Goal: Task Accomplishment & Management: Manage account settings

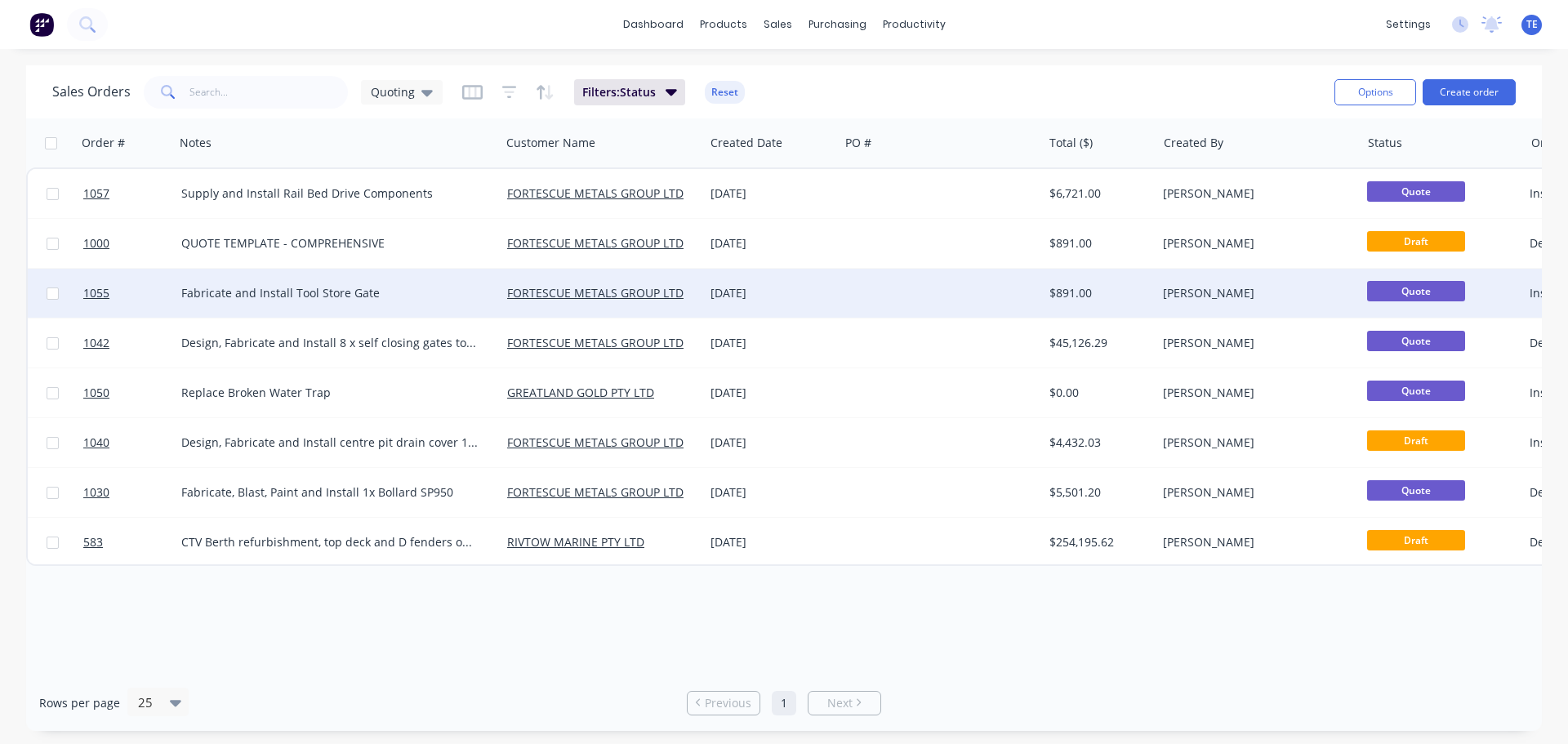
click at [887, 289] on div at bounding box center [940, 293] width 204 height 49
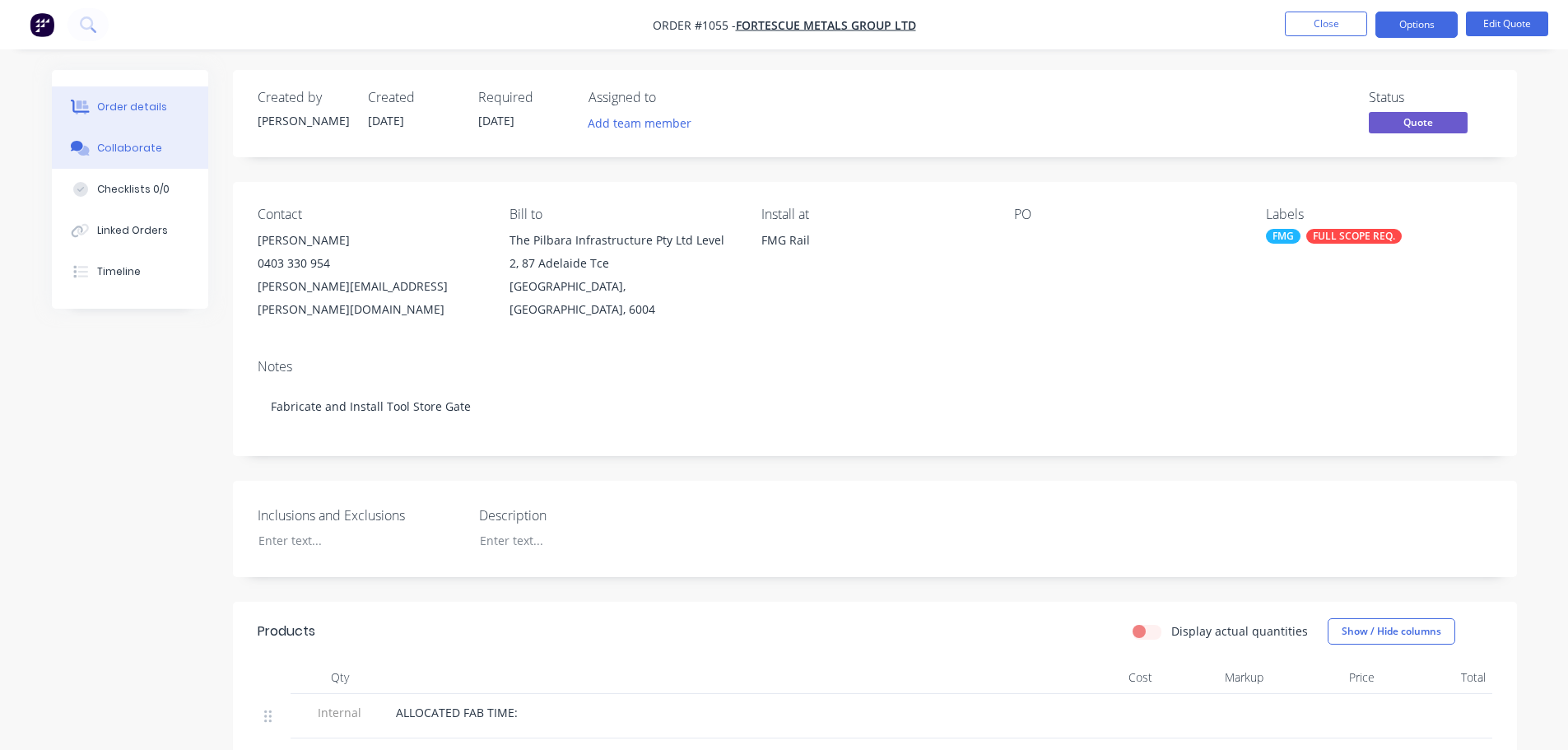
click at [136, 149] on div "Collaborate" at bounding box center [130, 148] width 65 height 15
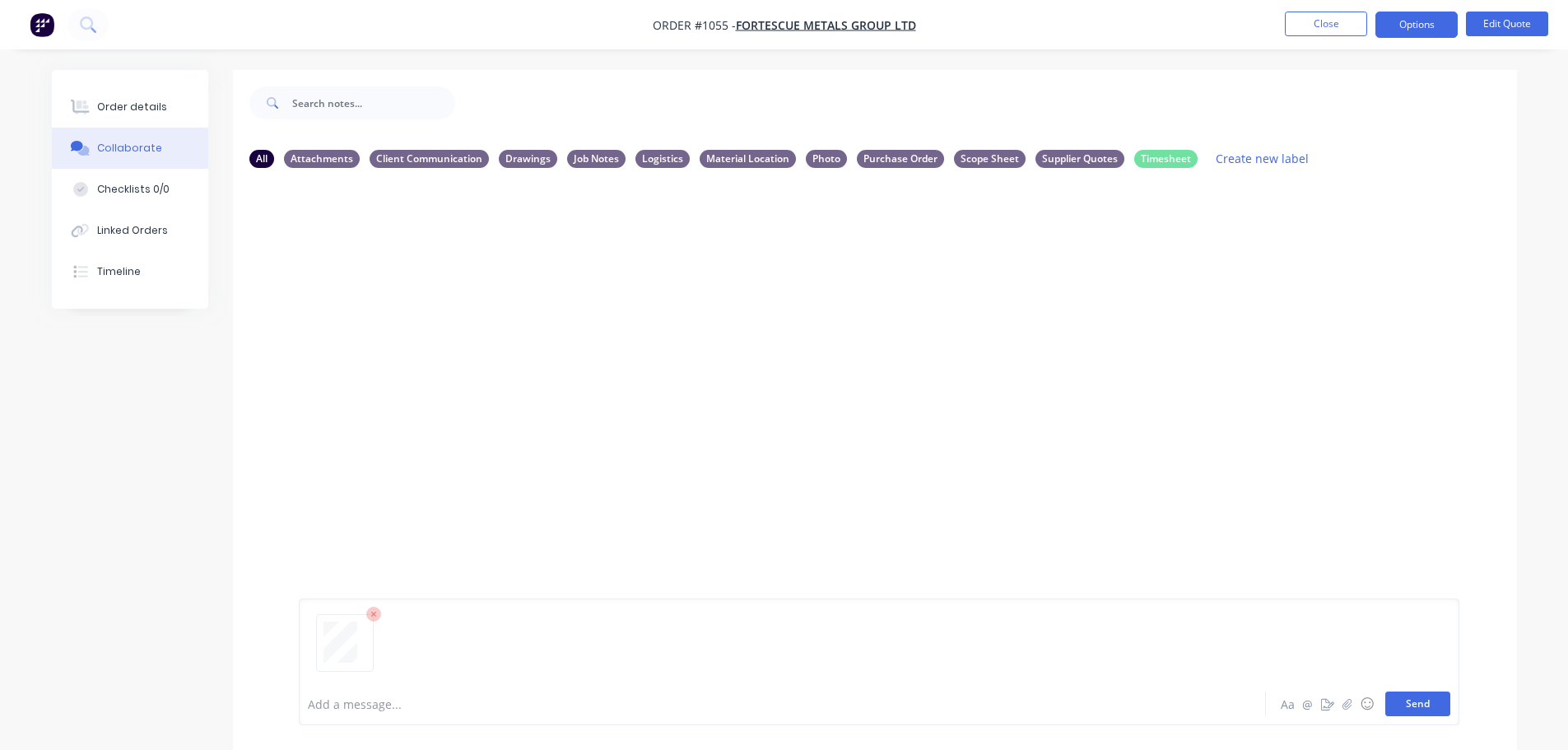
click at [1423, 699] on button "Send" at bounding box center [1418, 703] width 65 height 25
click at [433, 309] on icon "button" at bounding box center [431, 307] width 5 height 19
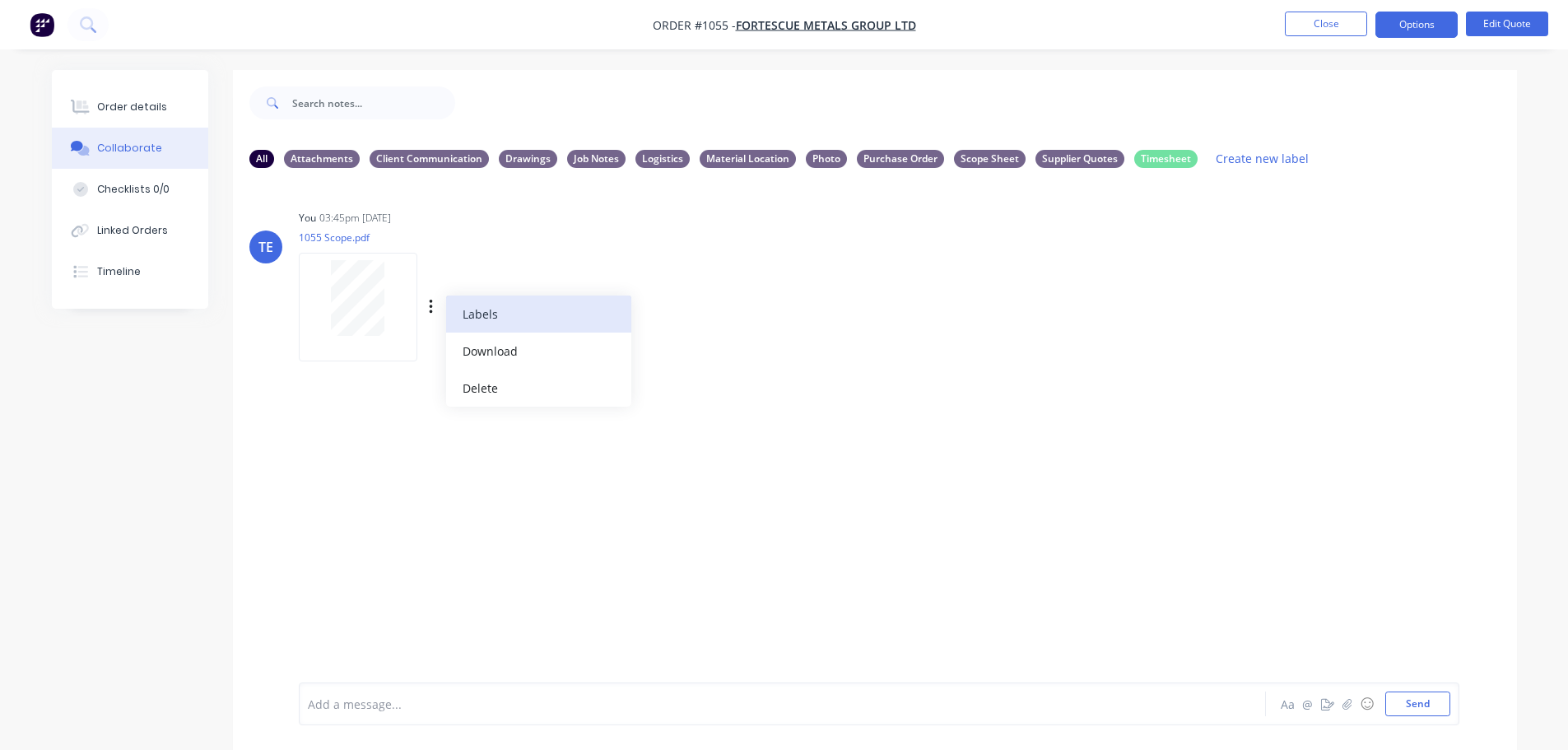
click at [500, 323] on button "Labels" at bounding box center [539, 314] width 185 height 37
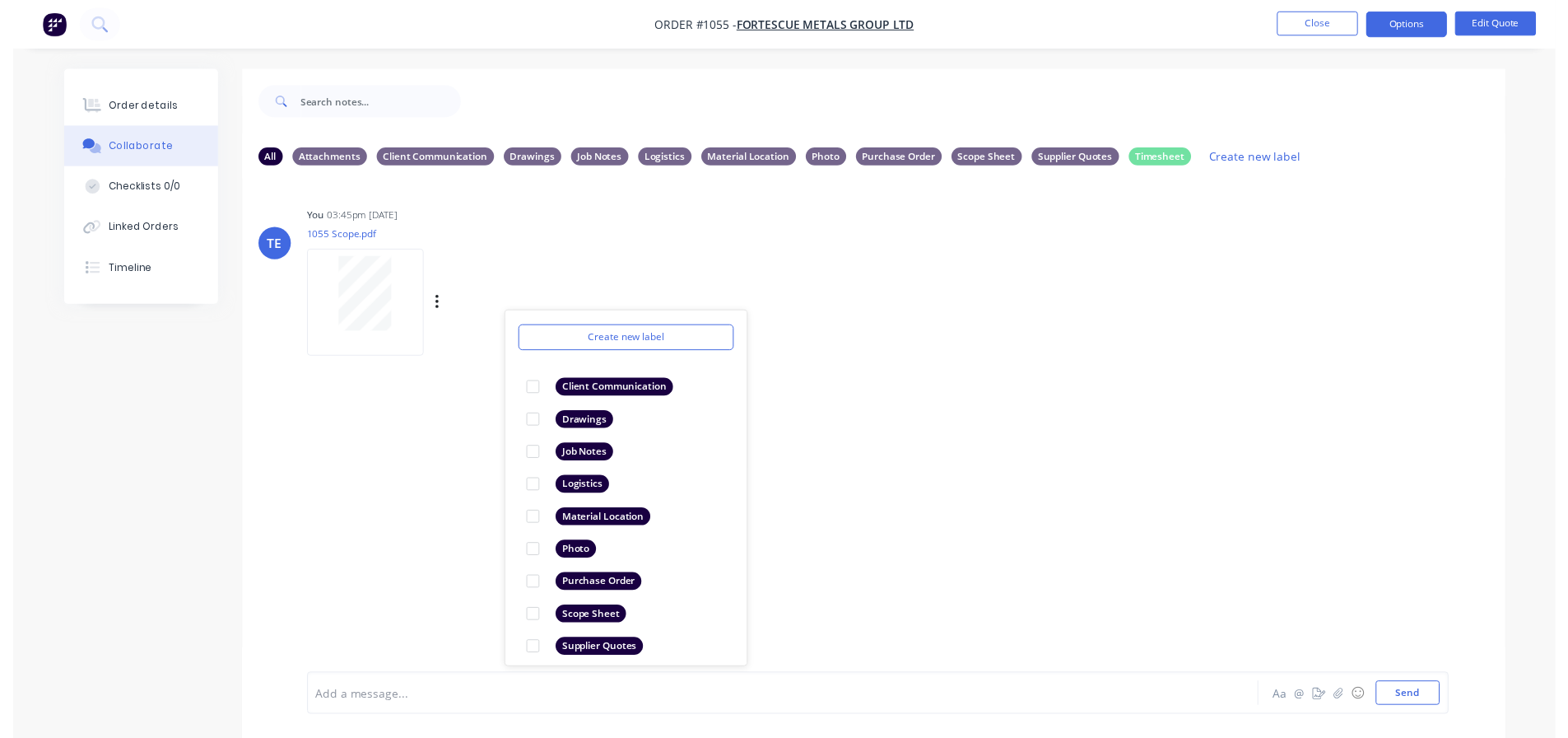
scroll to position [60, 0]
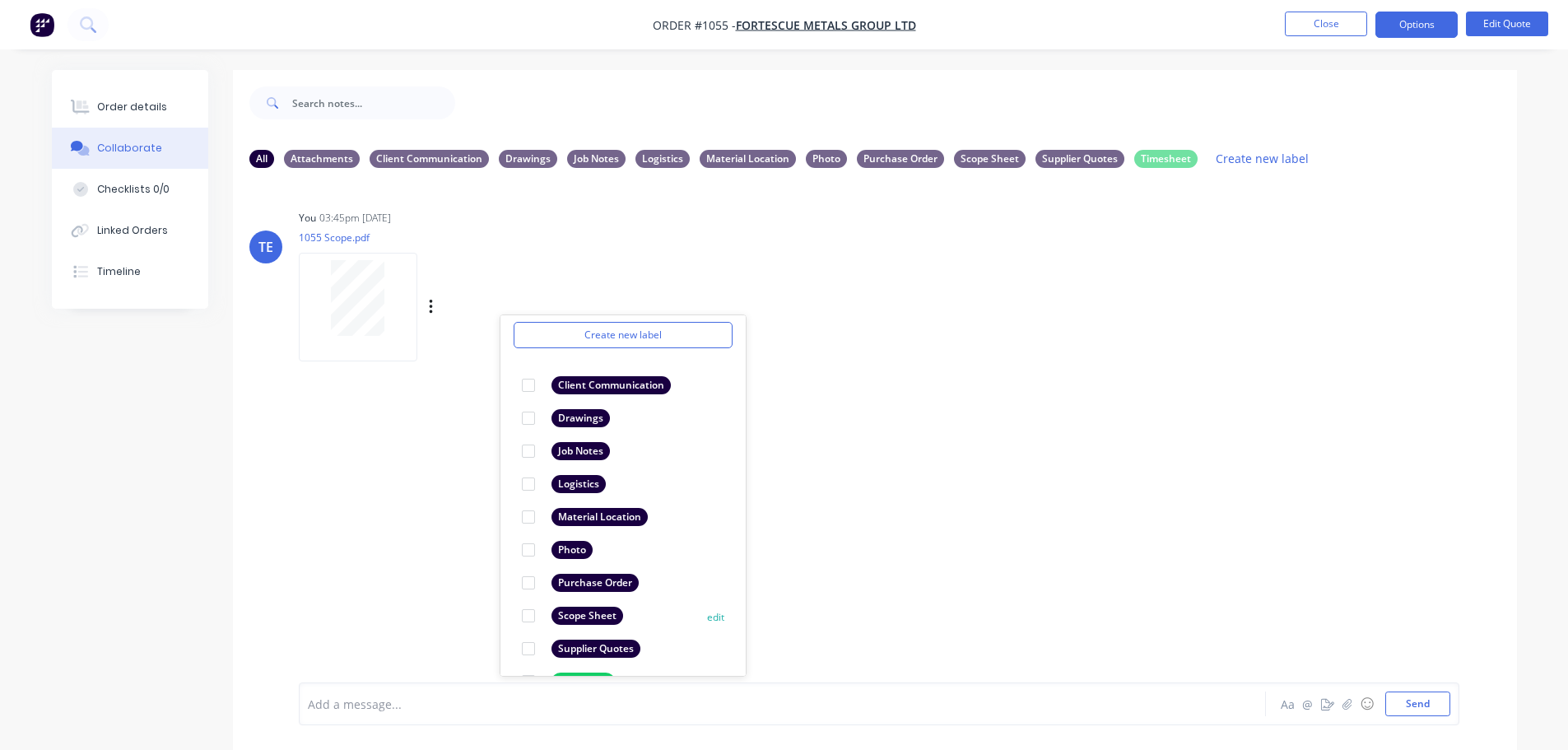
click at [583, 615] on div "Scope Sheet" at bounding box center [587, 616] width 72 height 18
click at [813, 440] on div "TE You 03:45pm [DATE] 1055 Scope.pdf Labels Download Delete Create new label Sc…" at bounding box center [875, 432] width 1284 height 502
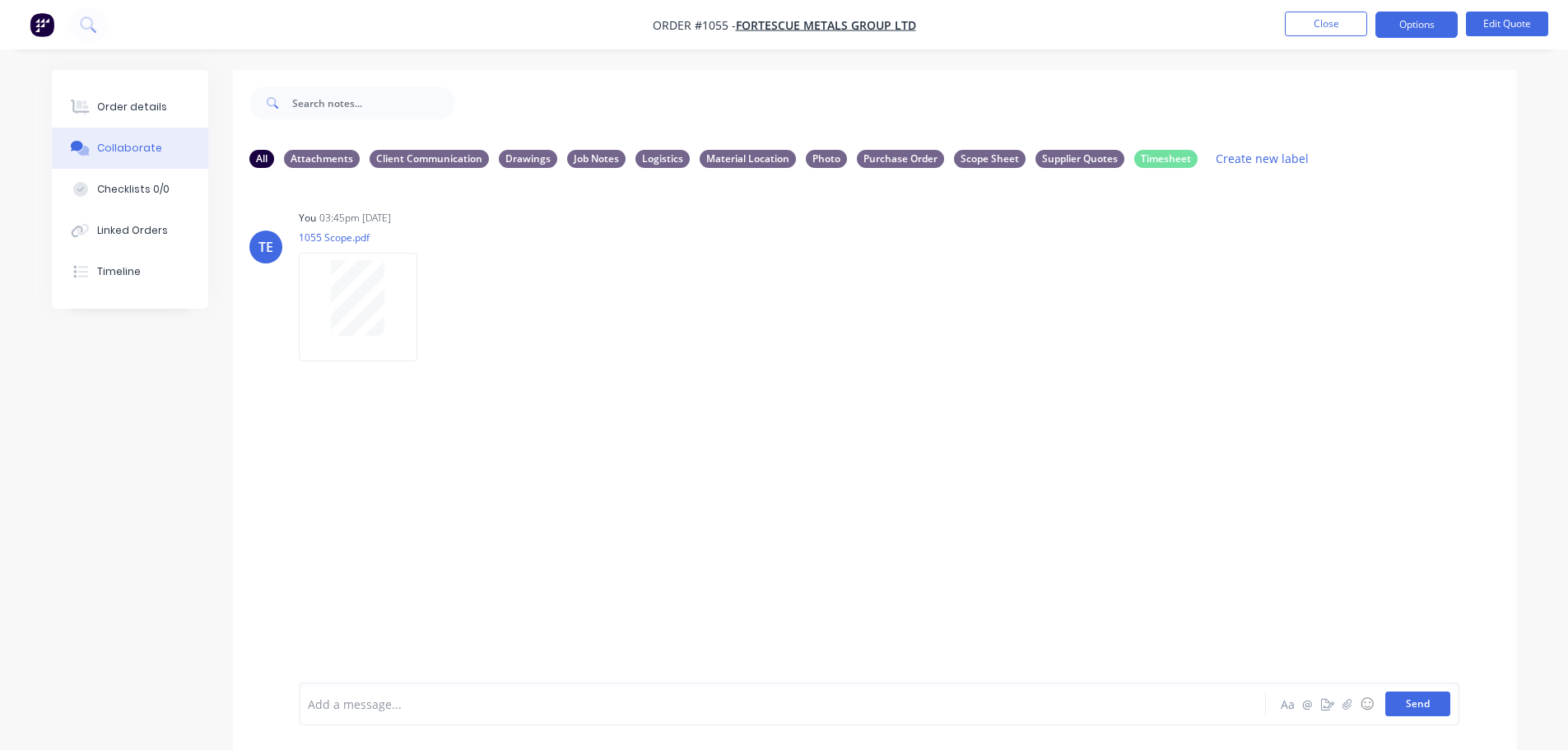
click at [1434, 709] on button "Send" at bounding box center [1418, 703] width 65 height 25
click at [969, 156] on div "Scope Sheet" at bounding box center [990, 158] width 72 height 18
click at [252, 156] on div "All" at bounding box center [261, 158] width 25 height 18
drag, startPoint x: 399, startPoint y: 705, endPoint x: 377, endPoint y: 710, distance: 22.6
click at [377, 710] on div at bounding box center [737, 704] width 856 height 17
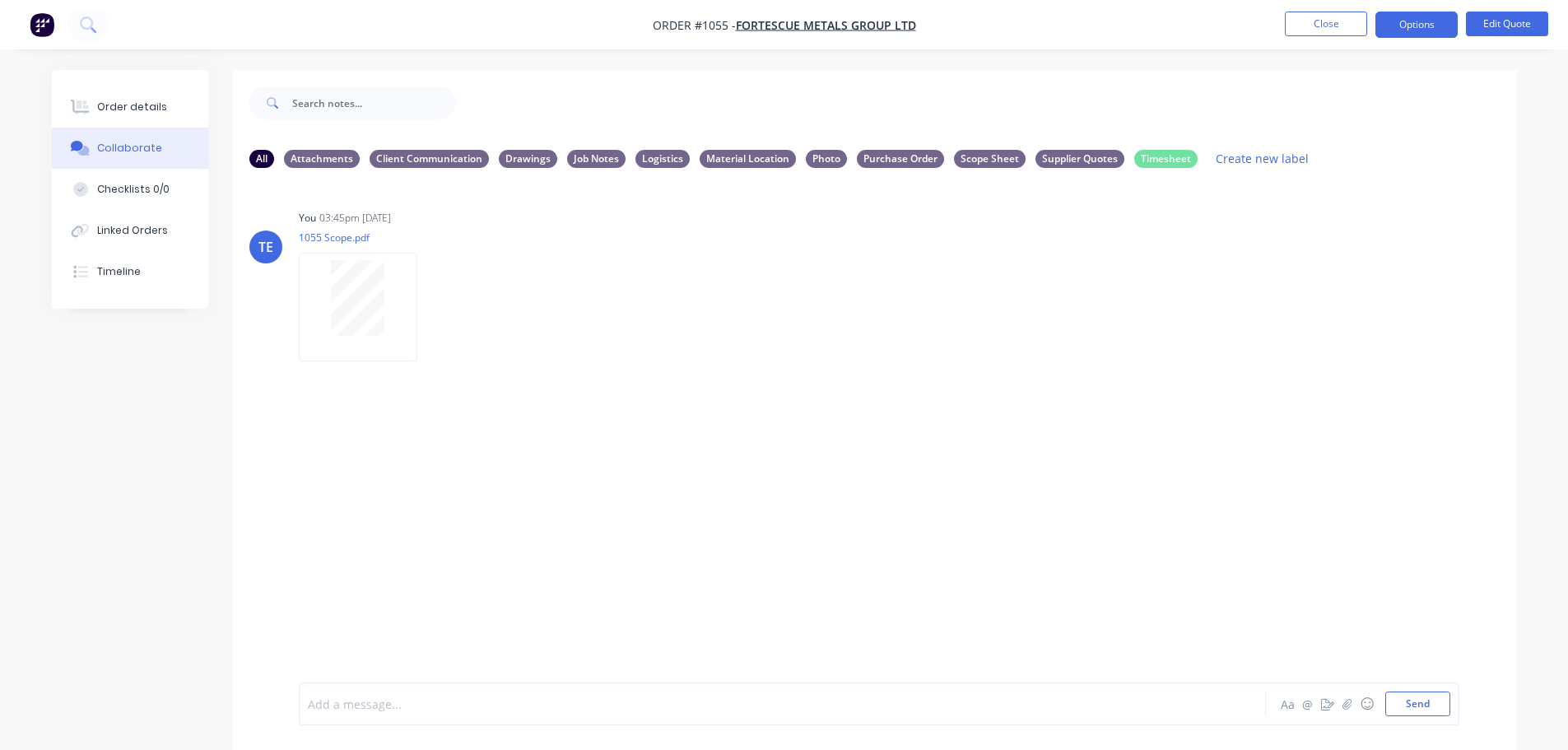
click at [113, 144] on div "Collaborate" at bounding box center [130, 148] width 65 height 15
click at [1335, 25] on button "Close" at bounding box center [1326, 24] width 82 height 25
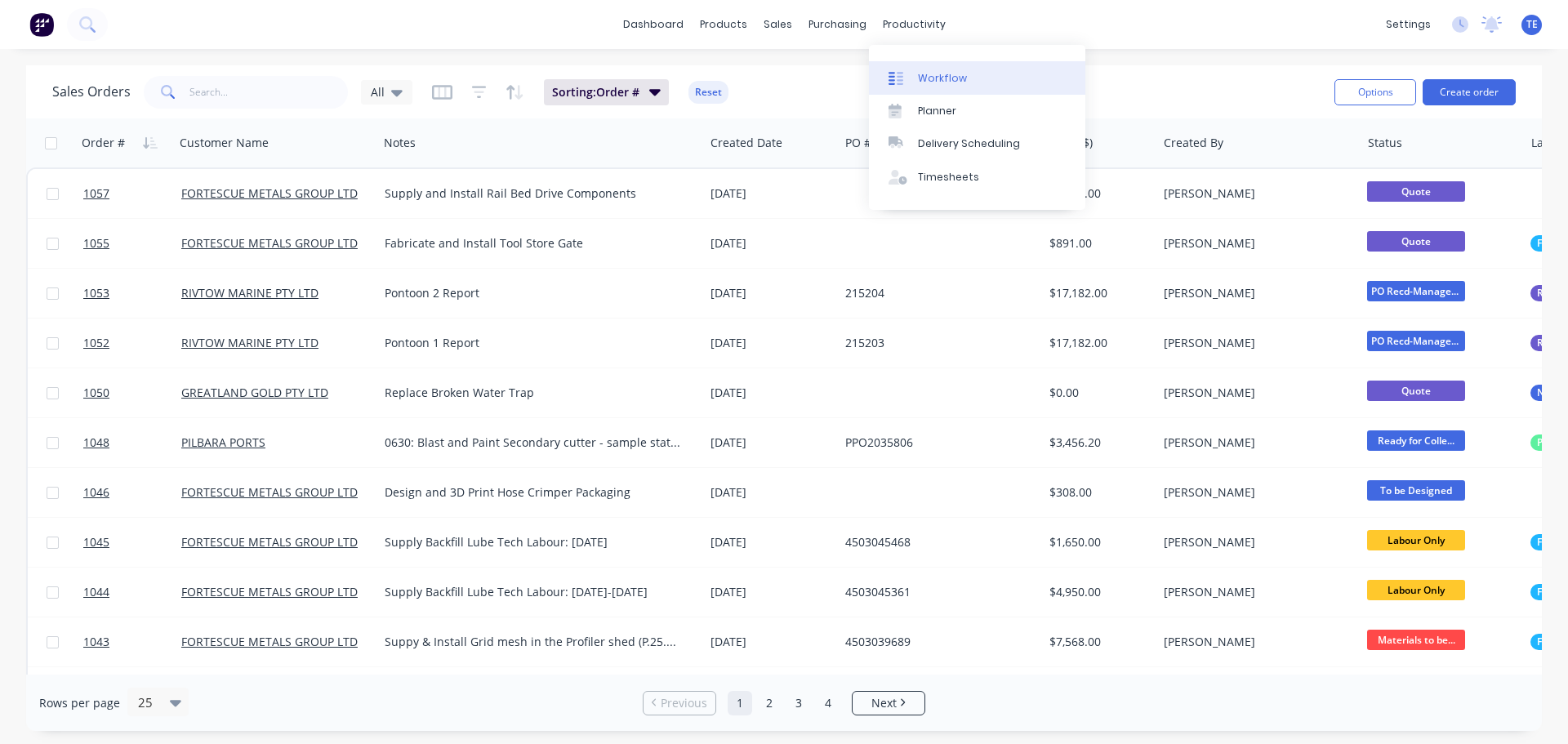
click at [930, 74] on div "Workflow" at bounding box center [942, 79] width 49 height 15
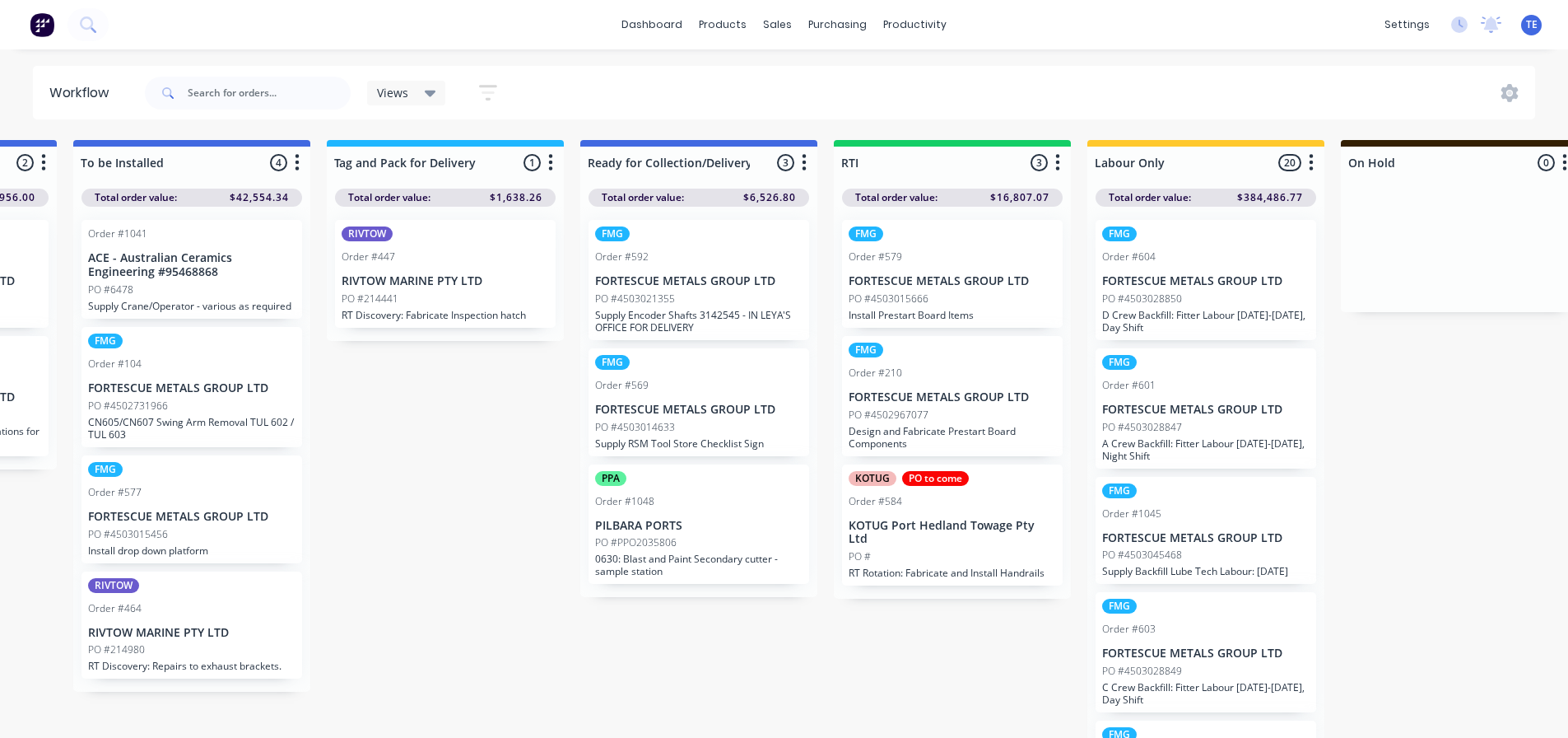
scroll to position [0, 1986]
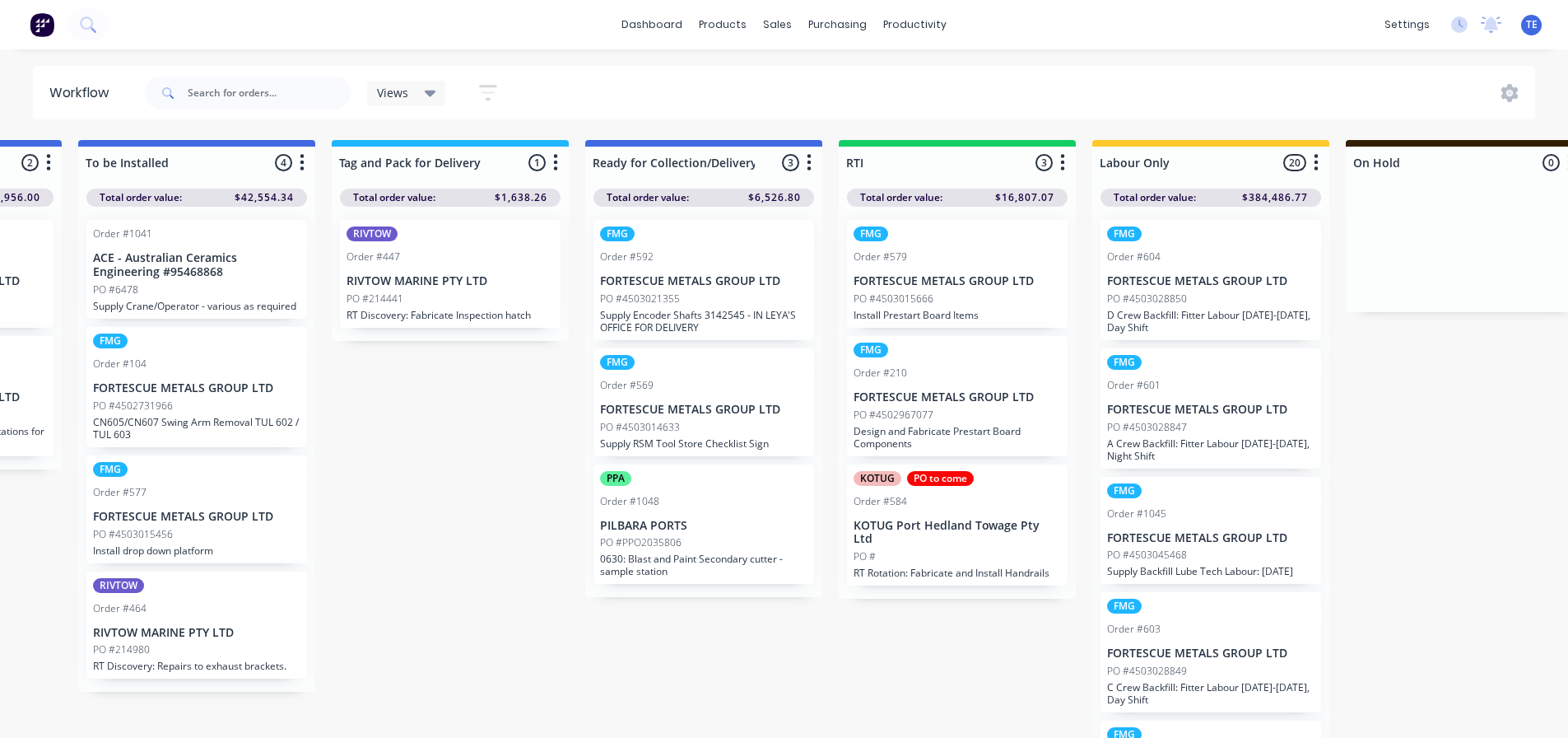
click at [961, 477] on div "PO to come" at bounding box center [940, 478] width 66 height 15
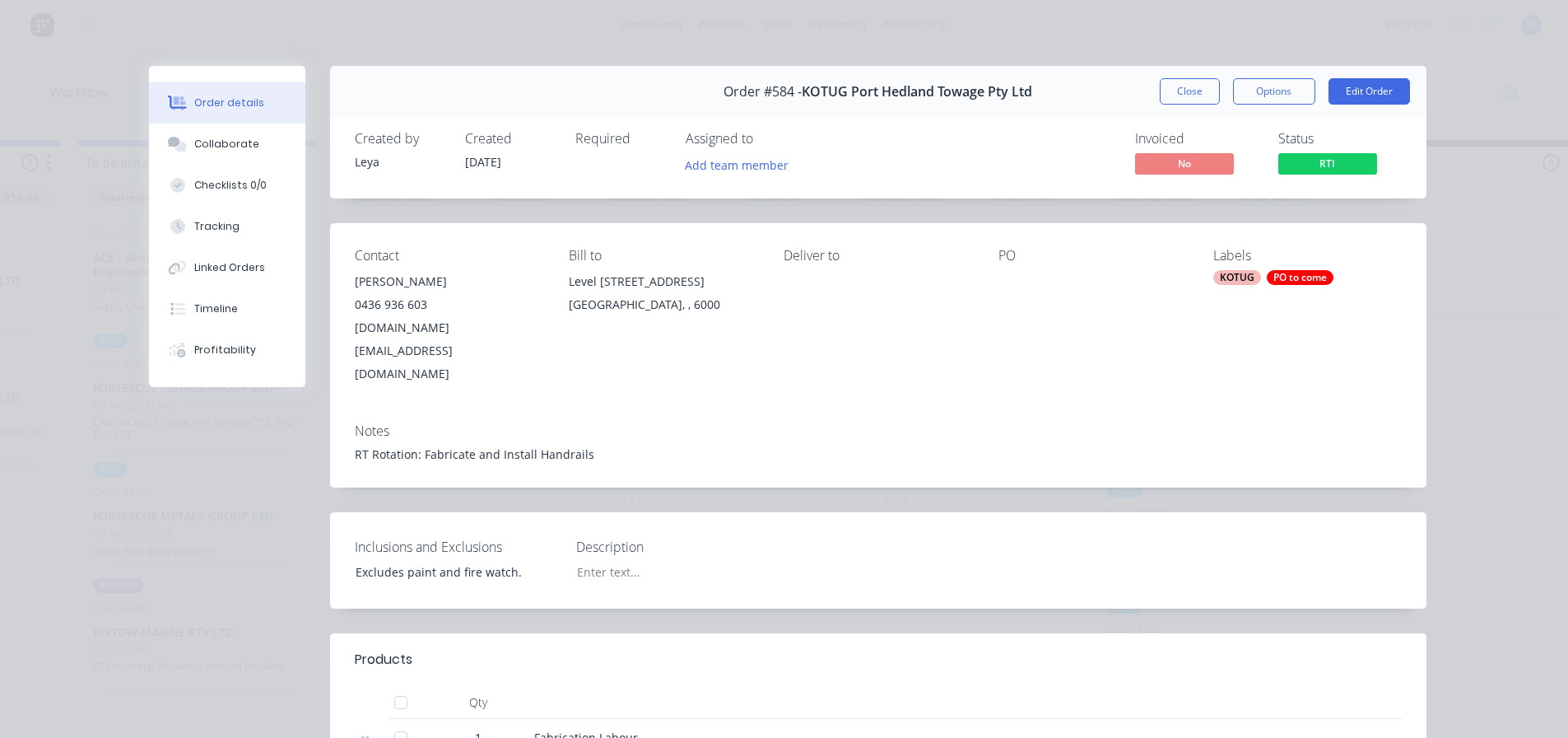
click at [1357, 270] on div "KOTUG PO to come" at bounding box center [1307, 277] width 189 height 15
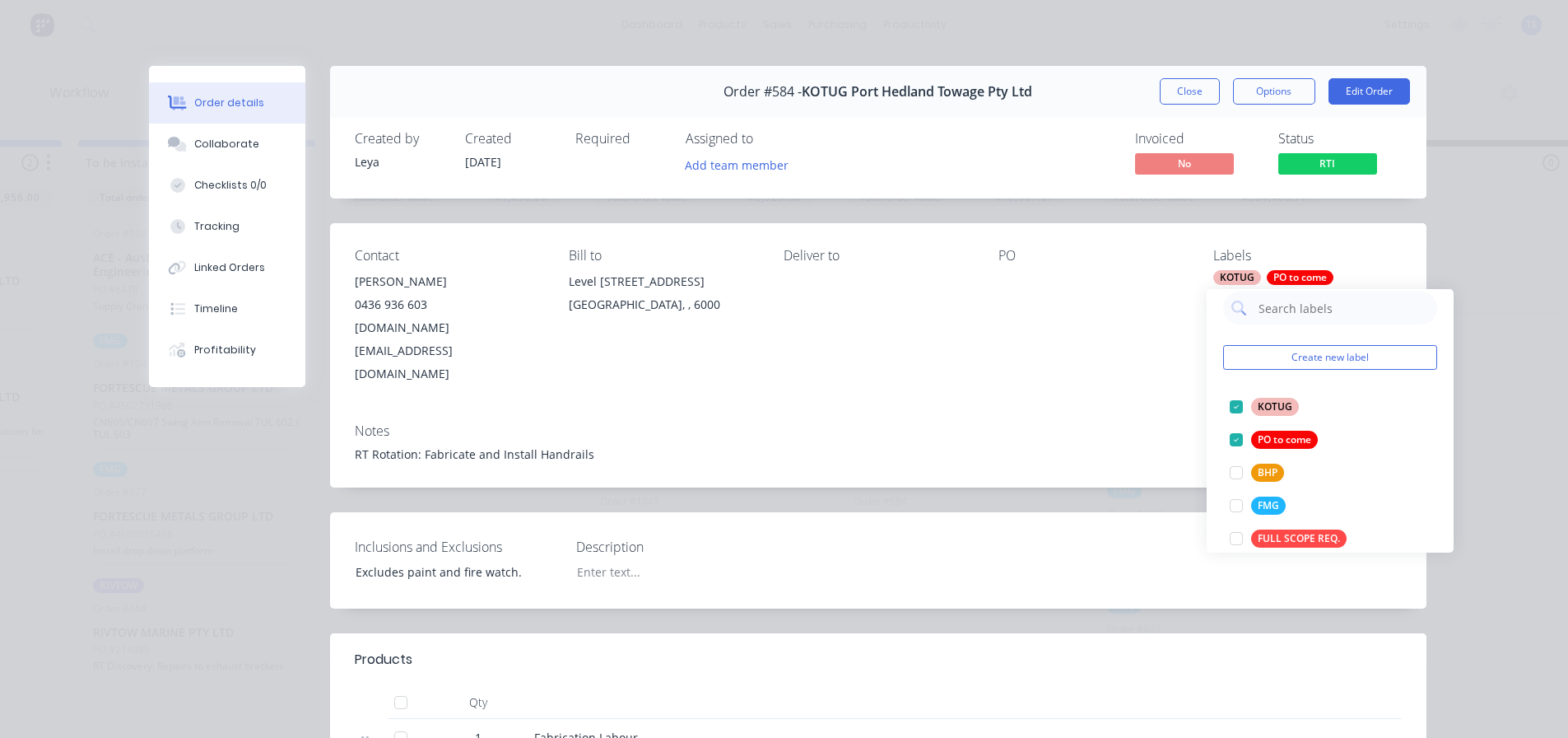
scroll to position [0, 0]
click at [1489, 285] on div "Order details Collaborate Checklists 0/0 Tracking Linked Orders Timeline Profit…" at bounding box center [784, 369] width 1568 height 738
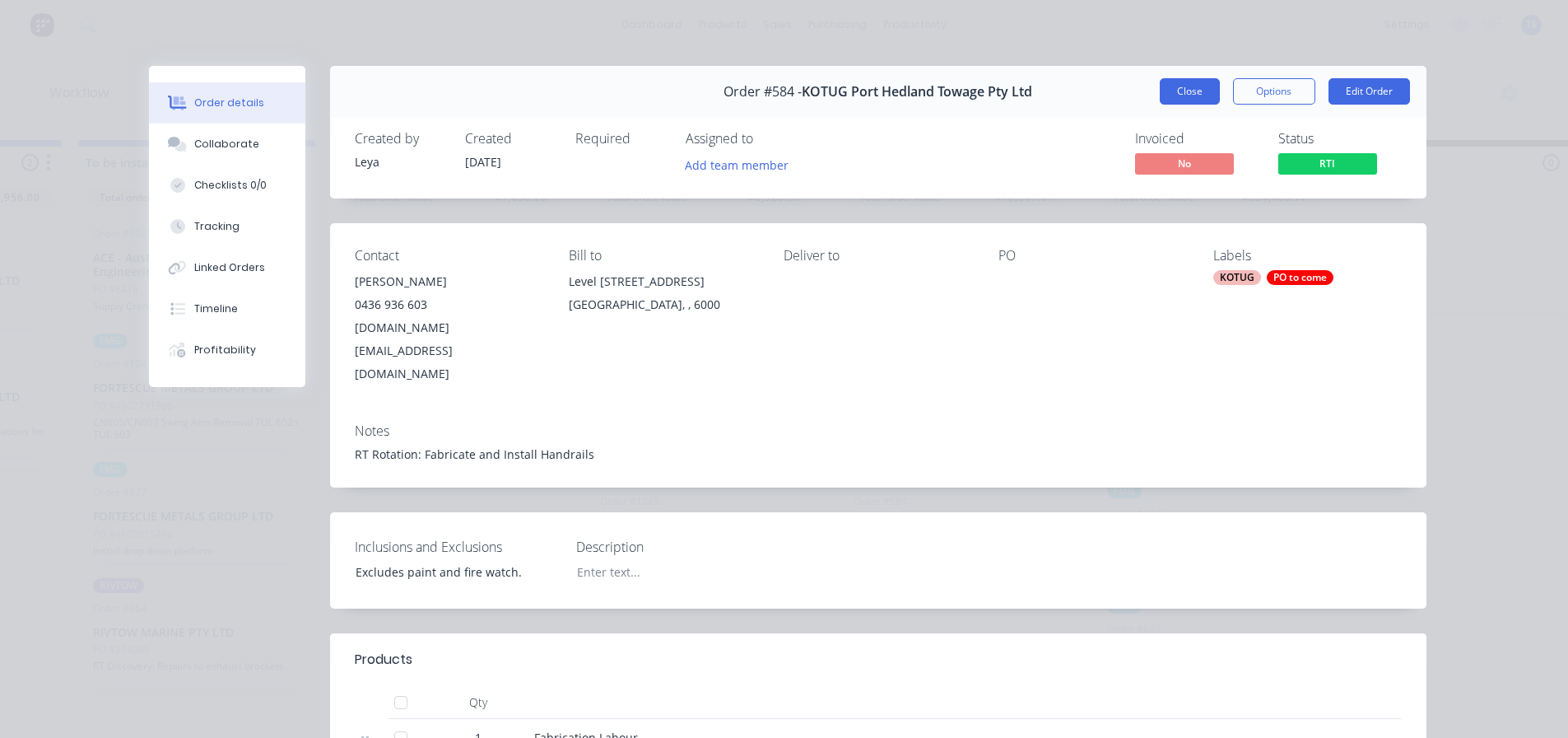
click at [1193, 88] on button "Close" at bounding box center [1190, 91] width 60 height 27
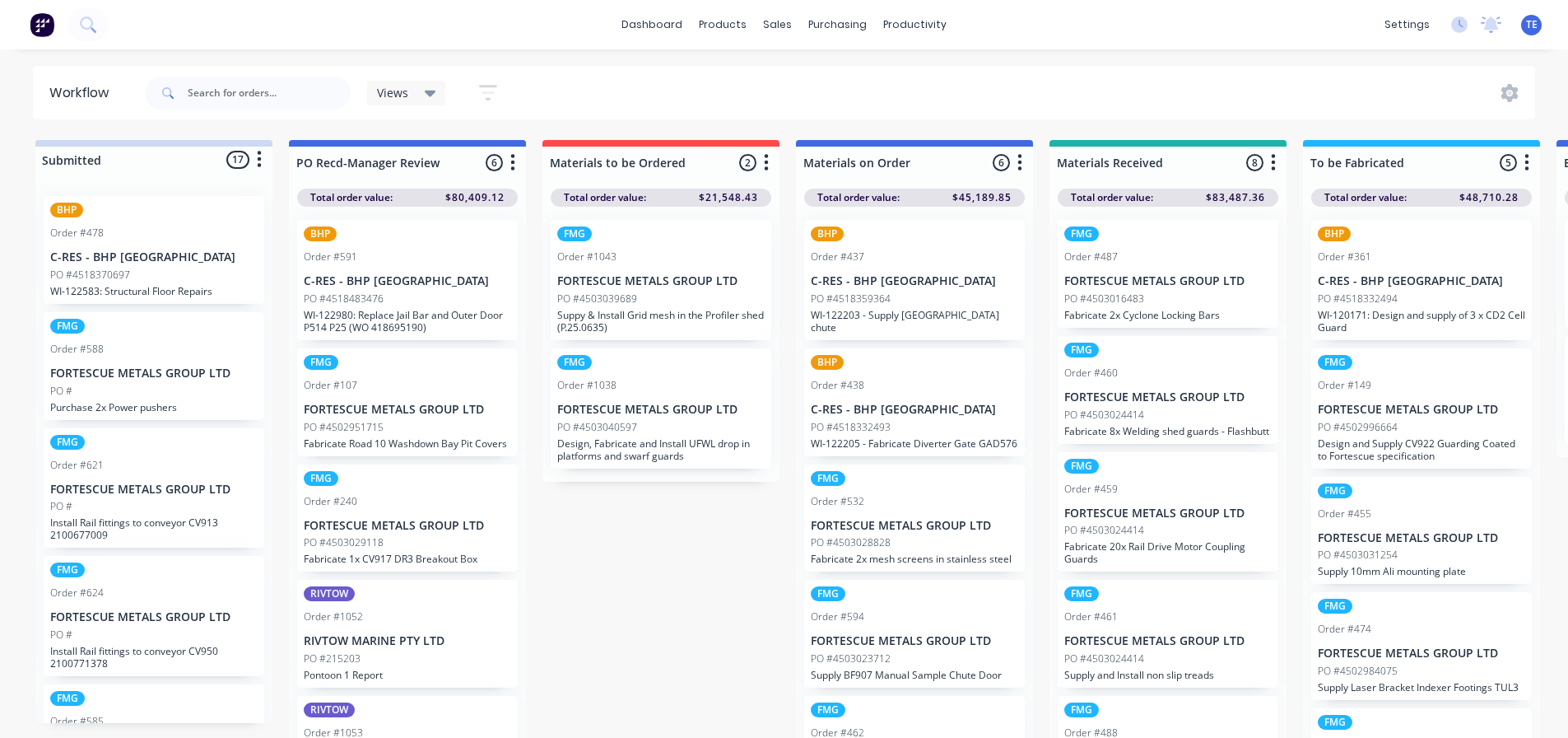
click at [514, 166] on icon "button" at bounding box center [512, 162] width 5 height 20
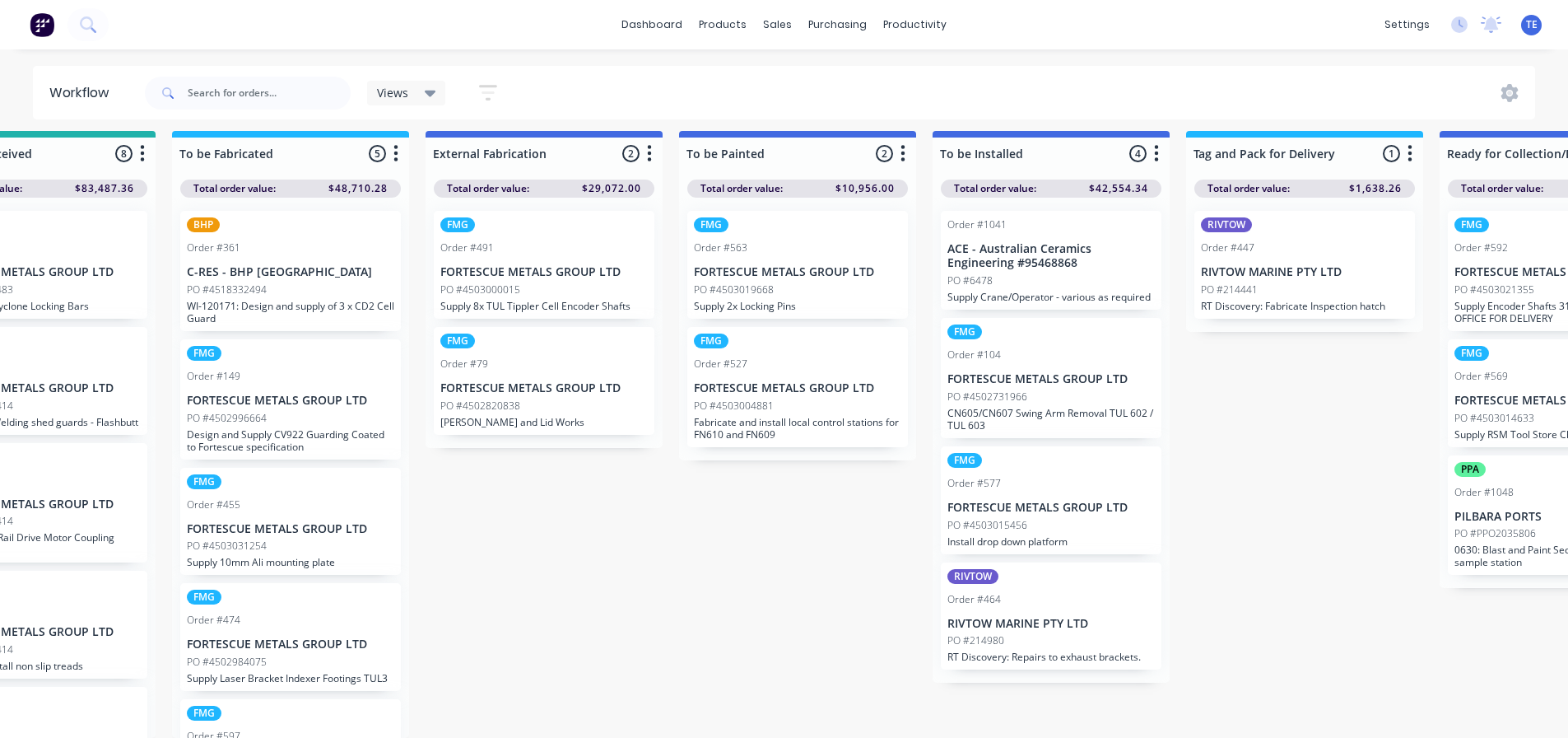
scroll to position [21, 1271]
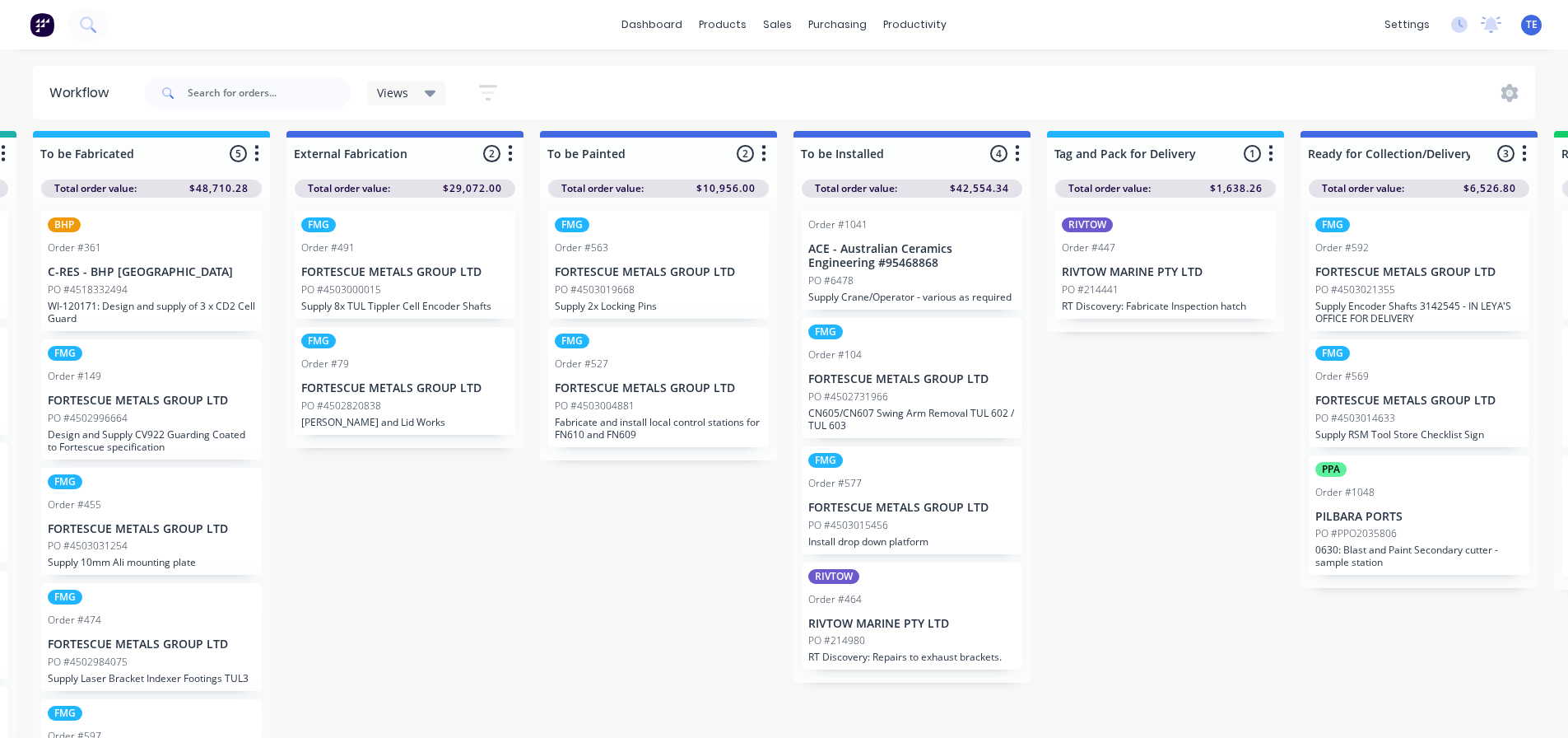
click at [662, 592] on div "Submitted 17 Status colour #CDDAF4 hex #CDDAF4 Save Cancel Summaries Total orde…" at bounding box center [807, 434] width 4178 height 607
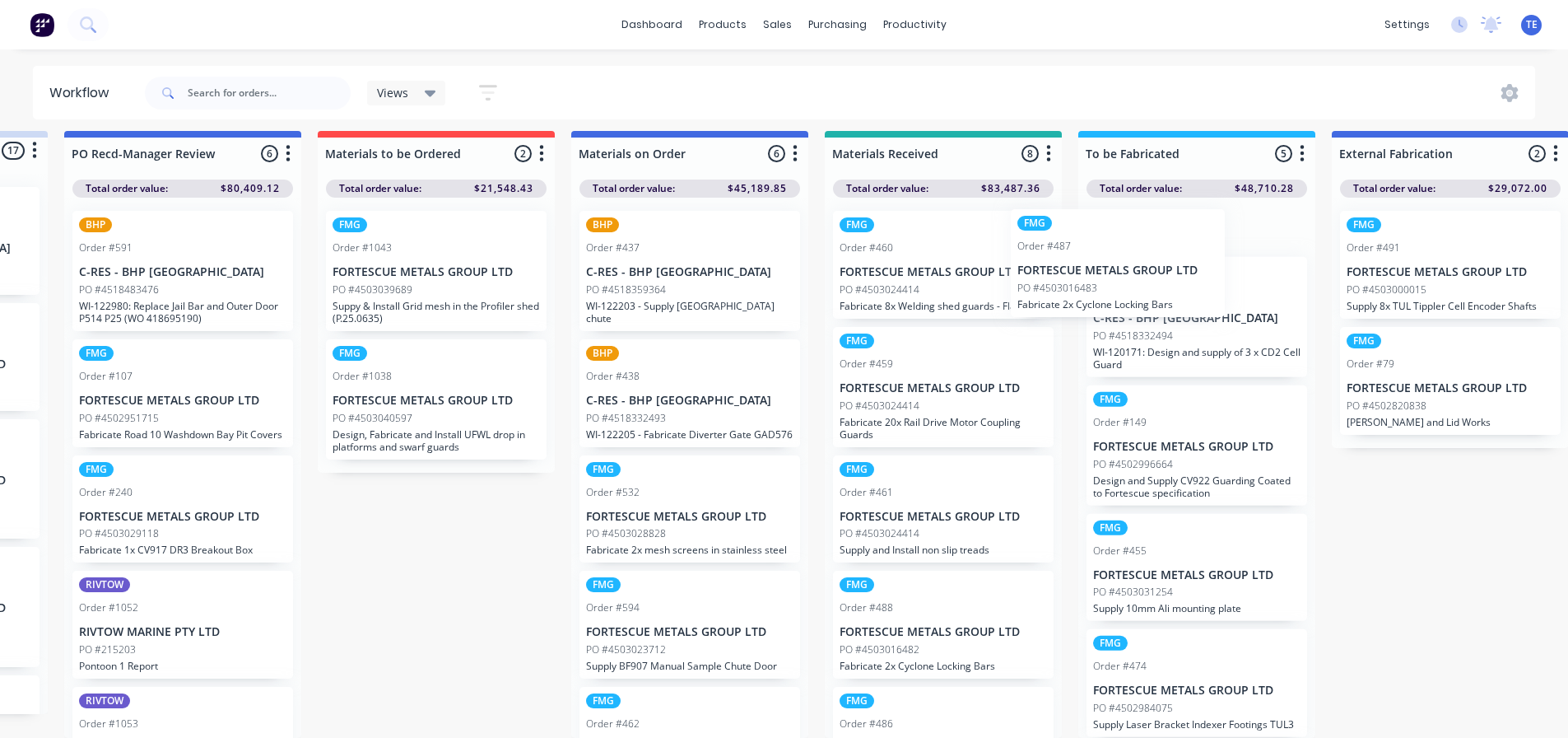
scroll to position [0, 0]
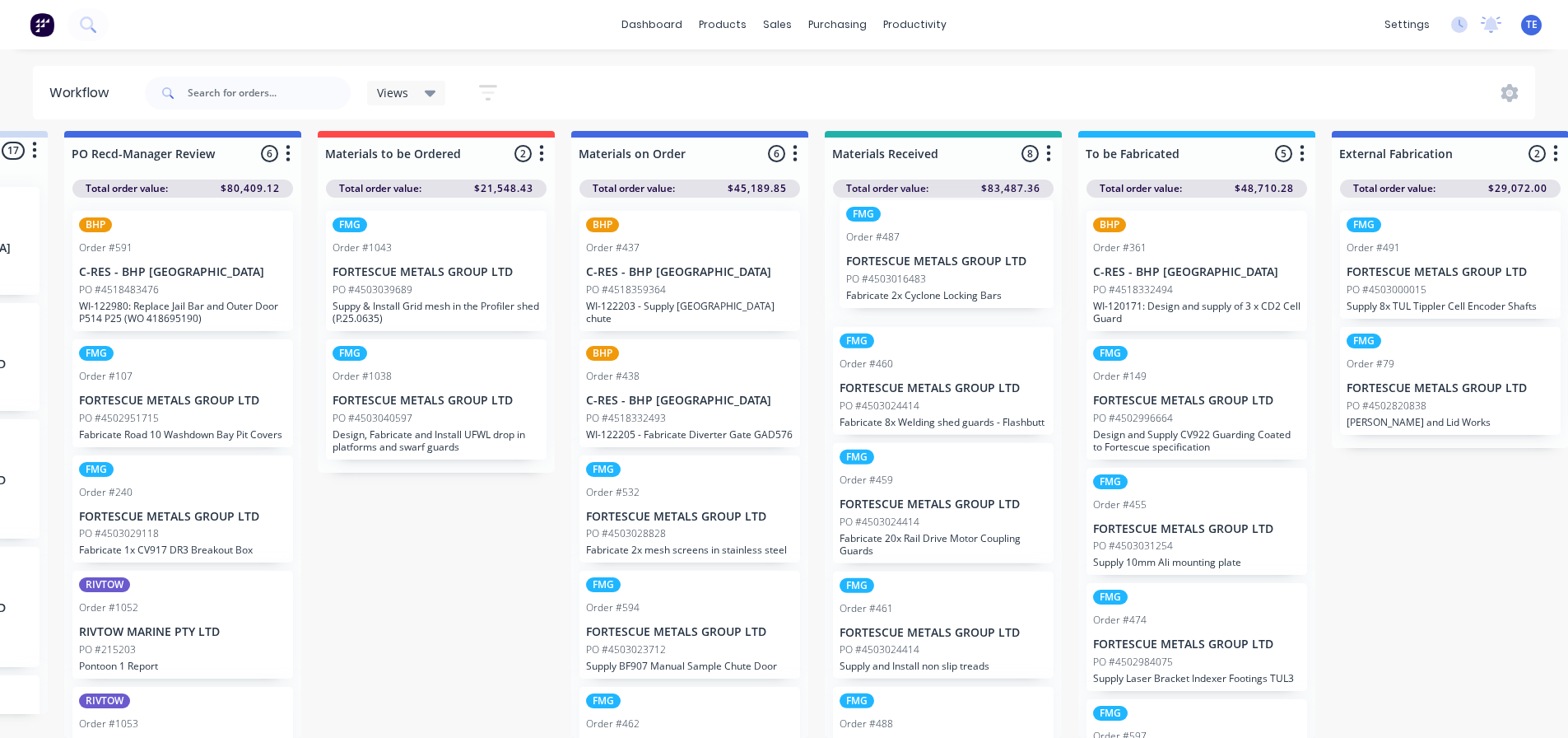
drag, startPoint x: 909, startPoint y: 253, endPoint x: 921, endPoint y: 255, distance: 12.2
click at [921, 255] on div "FMG Order #487 FORTESCUE METALS GROUP LTD PO #4503016483 Fabricate 2x Cyclone L…" at bounding box center [944, 468] width 238 height 541
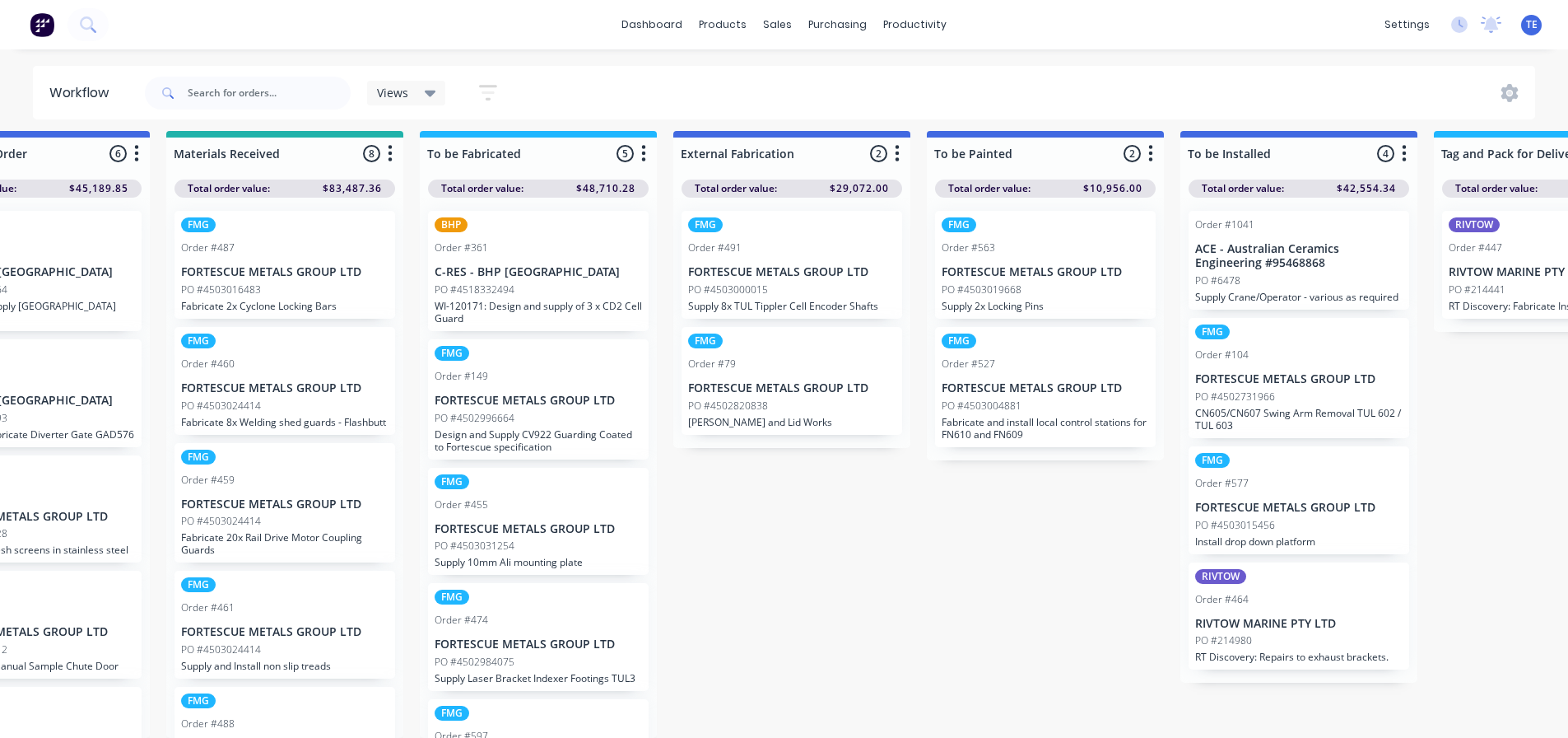
scroll to position [70, 0]
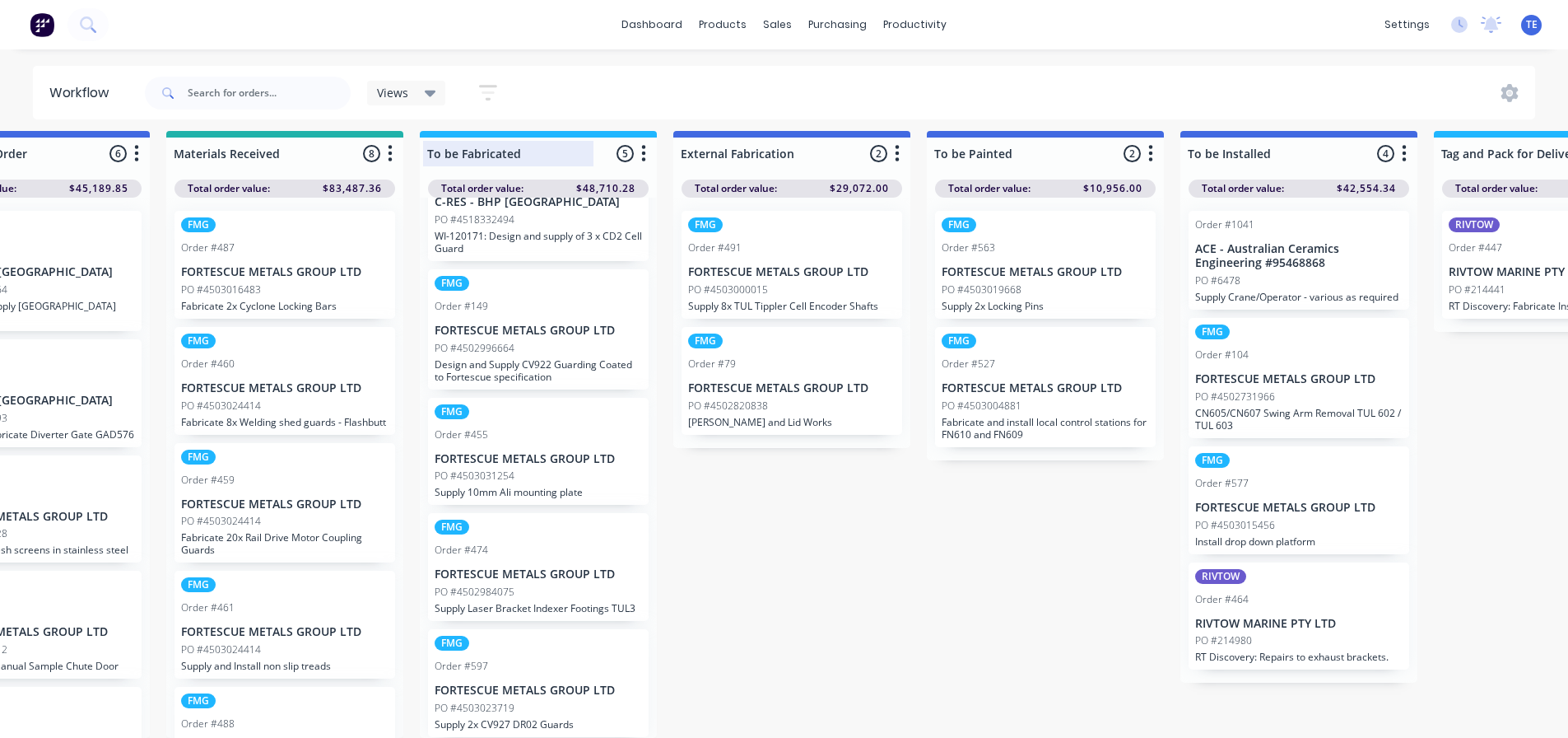
click at [528, 142] on div at bounding box center [539, 153] width 238 height 32
click at [840, 546] on div "Submitted 17 Status colour #CDDAF4 hex #CDDAF4 Save Cancel Summaries Total orde…" at bounding box center [1193, 434] width 4178 height 607
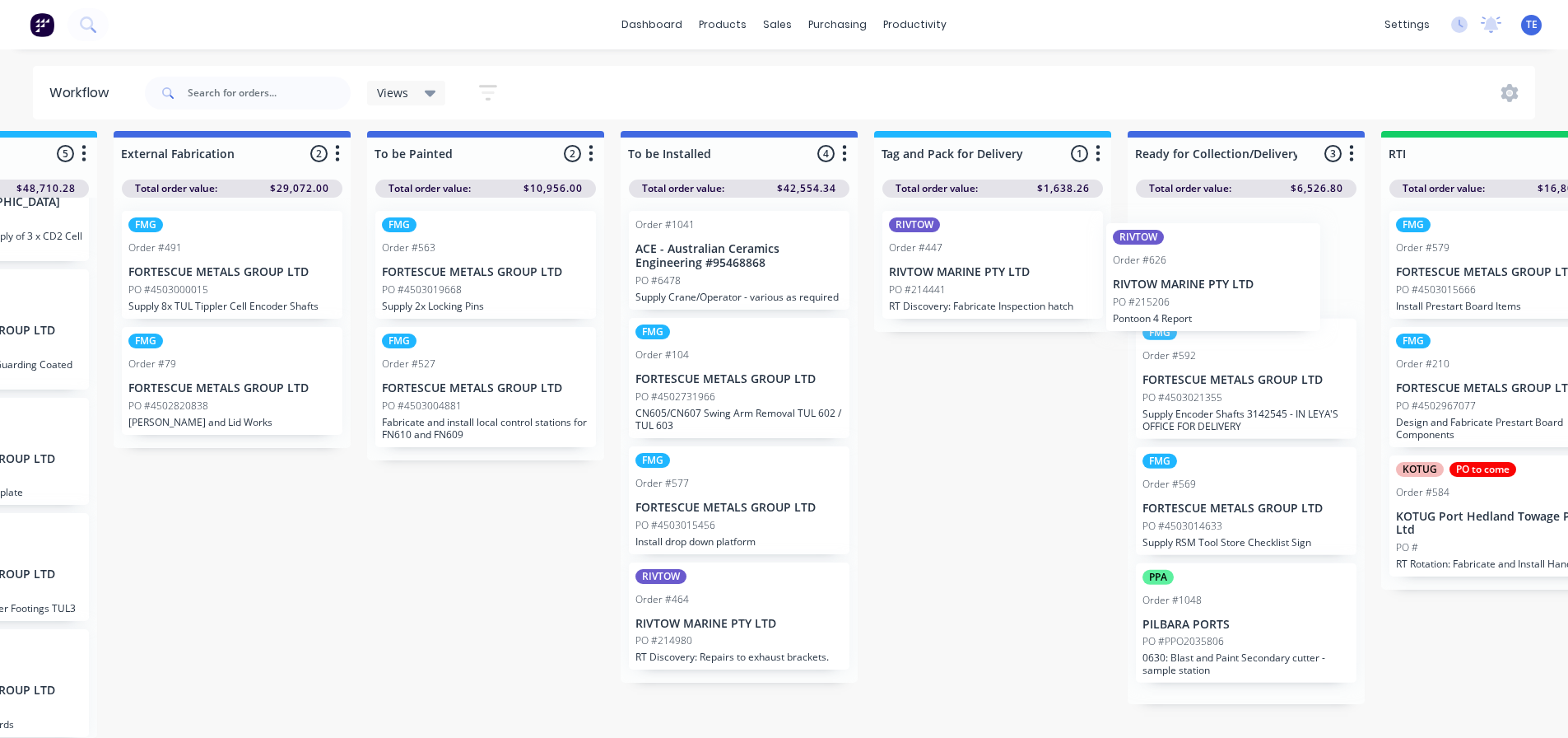
scroll to position [21, 1454]
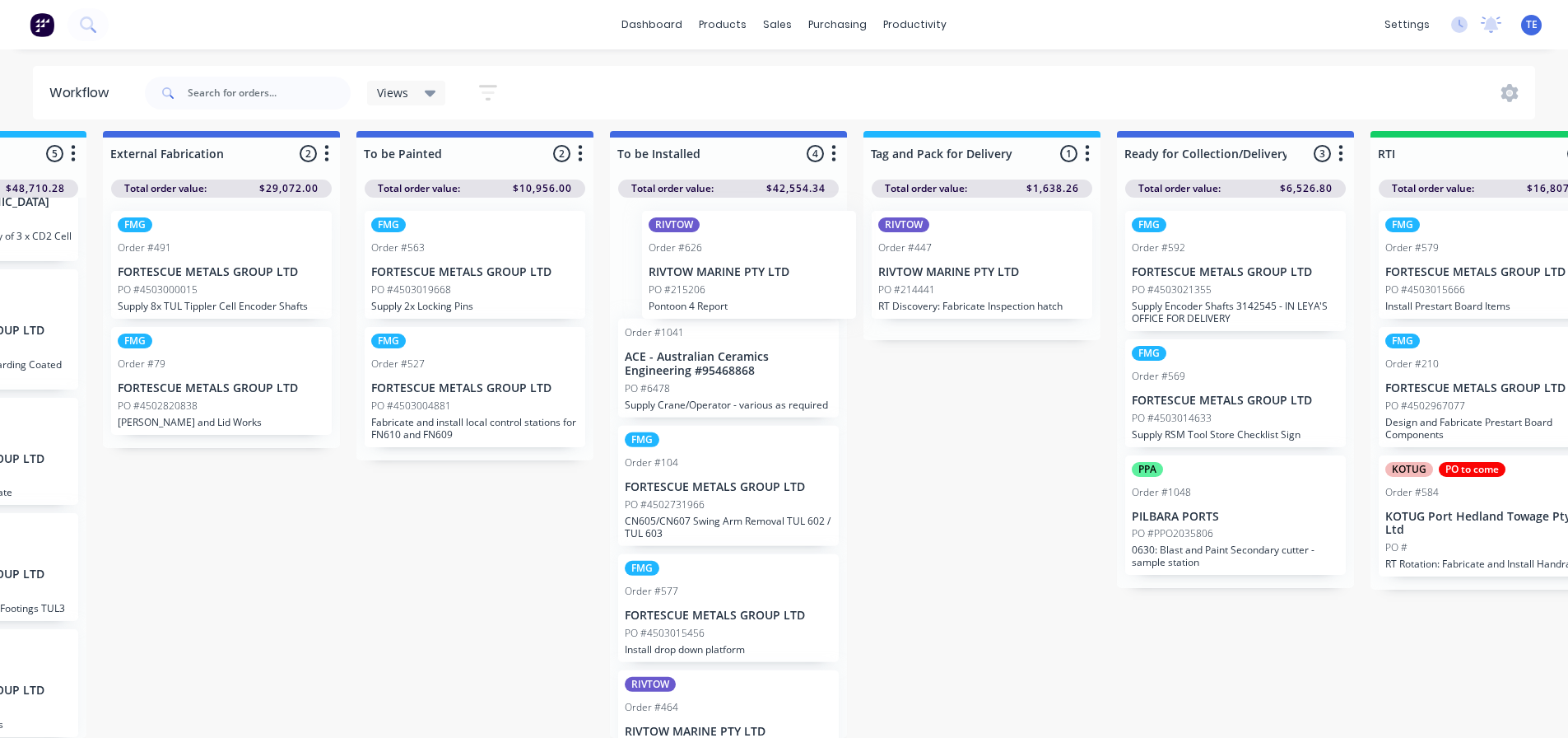
drag, startPoint x: 236, startPoint y: 675, endPoint x: 721, endPoint y: 258, distance: 639.6
click at [726, 261] on div "Submitted 17 Status colour #CDDAF4 hex #CDDAF4 Save Cancel Summaries Total orde…" at bounding box center [622, 434] width 4178 height 607
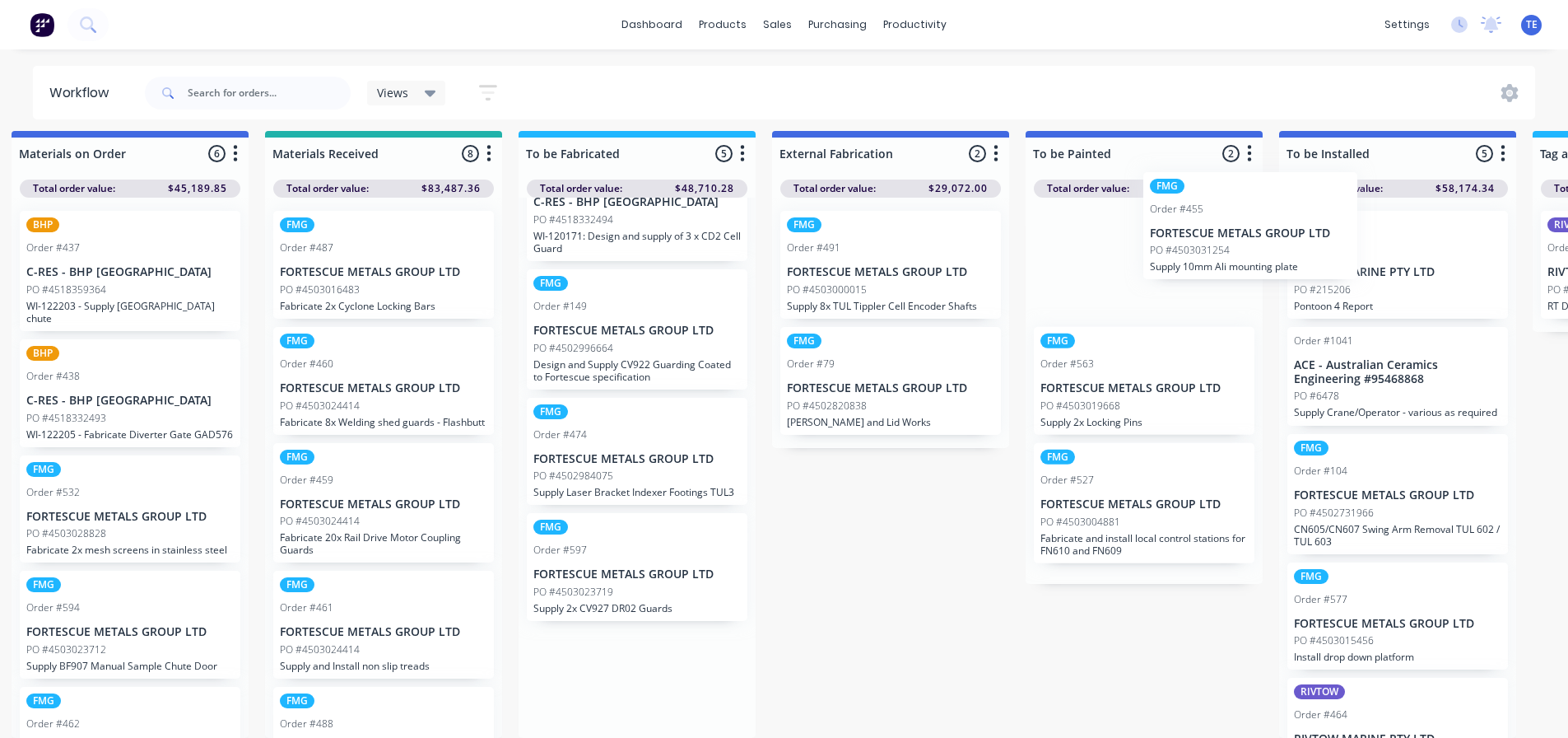
scroll to position [21, 790]
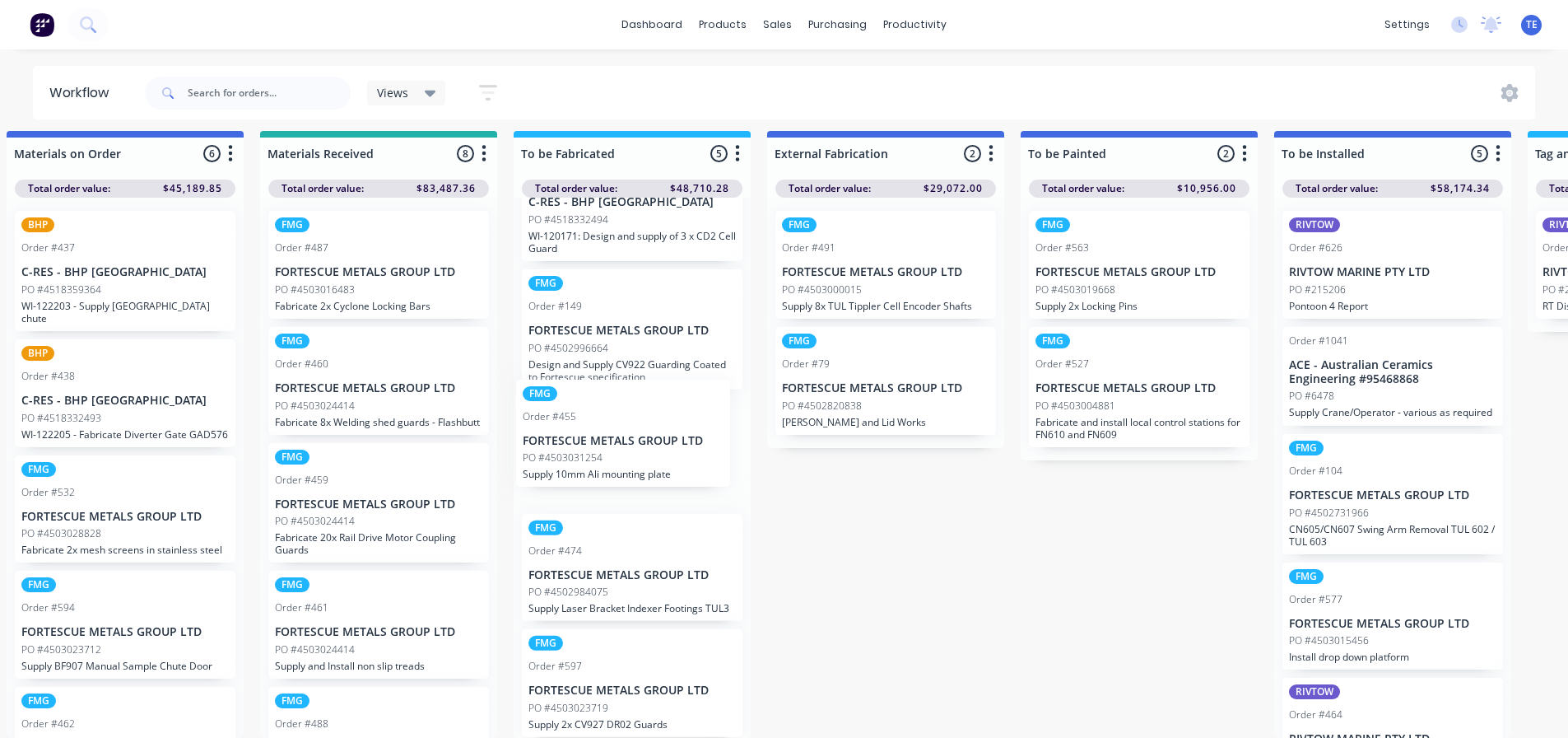
drag, startPoint x: 687, startPoint y: 455, endPoint x: 614, endPoint y: 444, distance: 73.8
click at [614, 444] on div "BHP Order #361 C-RES - BHP [GEOGRAPHIC_DATA] PO #4518332494 WI-120171: Design a…" at bounding box center [633, 468] width 238 height 541
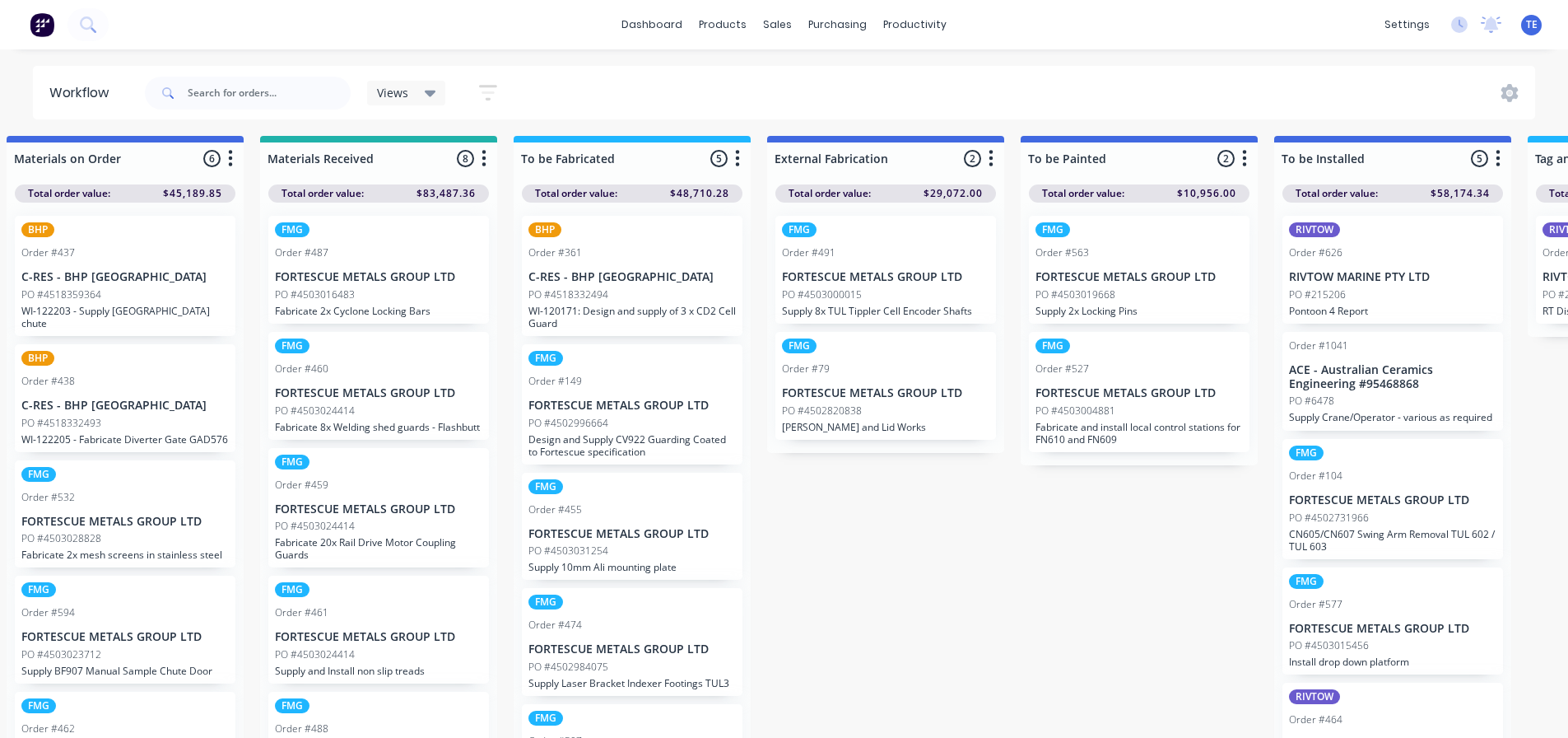
scroll to position [0, 790]
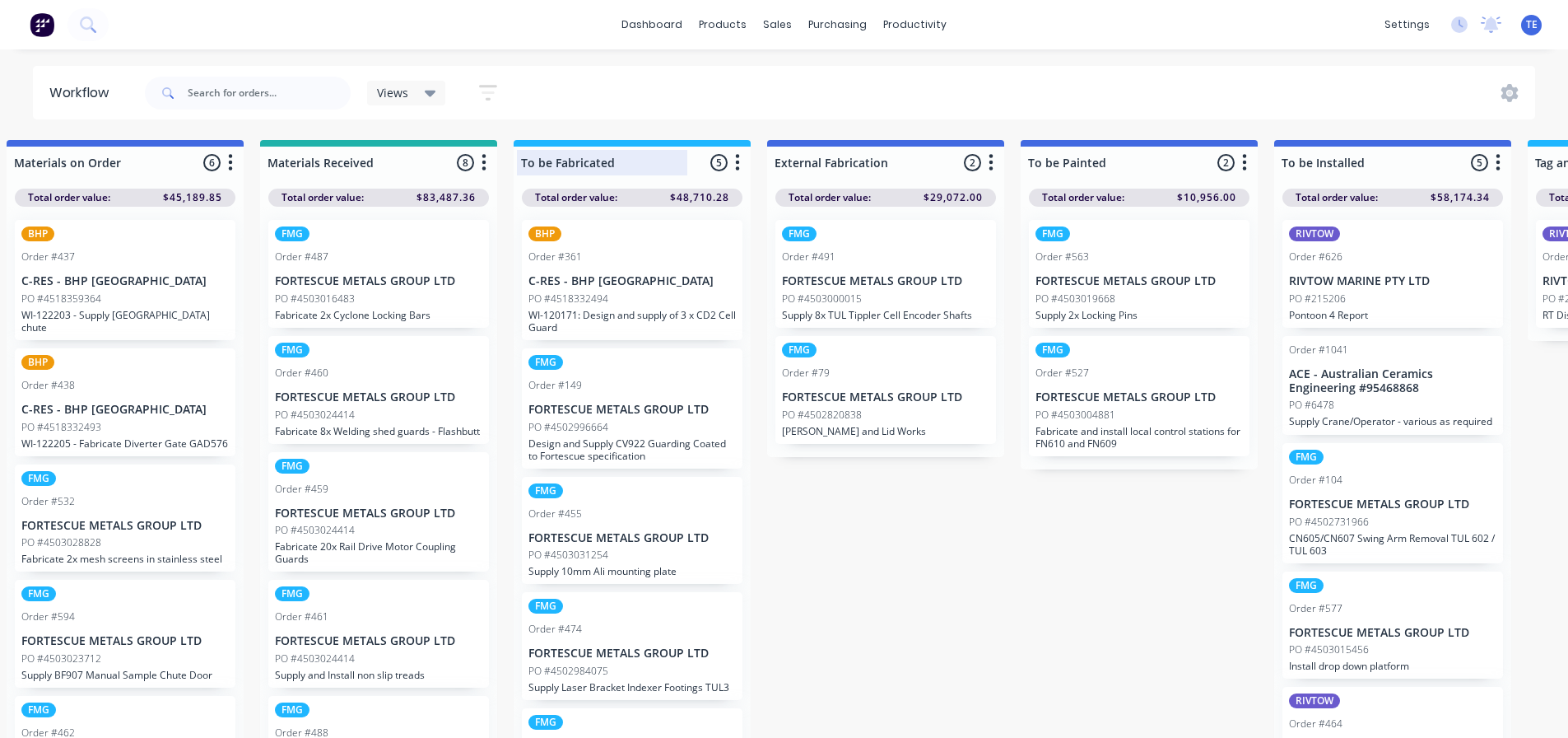
click at [622, 159] on div at bounding box center [633, 162] width 238 height 32
click at [521, 163] on input "To be Fabricated" at bounding box center [602, 162] width 162 height 18
drag, startPoint x: 581, startPoint y: 164, endPoint x: 512, endPoint y: 165, distance: 69.0
click at [512, 165] on div "Submitted 17 Status colour #CDDAF4 hex #CDDAF4 Save Cancel Summaries Total orde…" at bounding box center [1287, 443] width 4178 height 607
type input "Rostered - To be Fabricated"
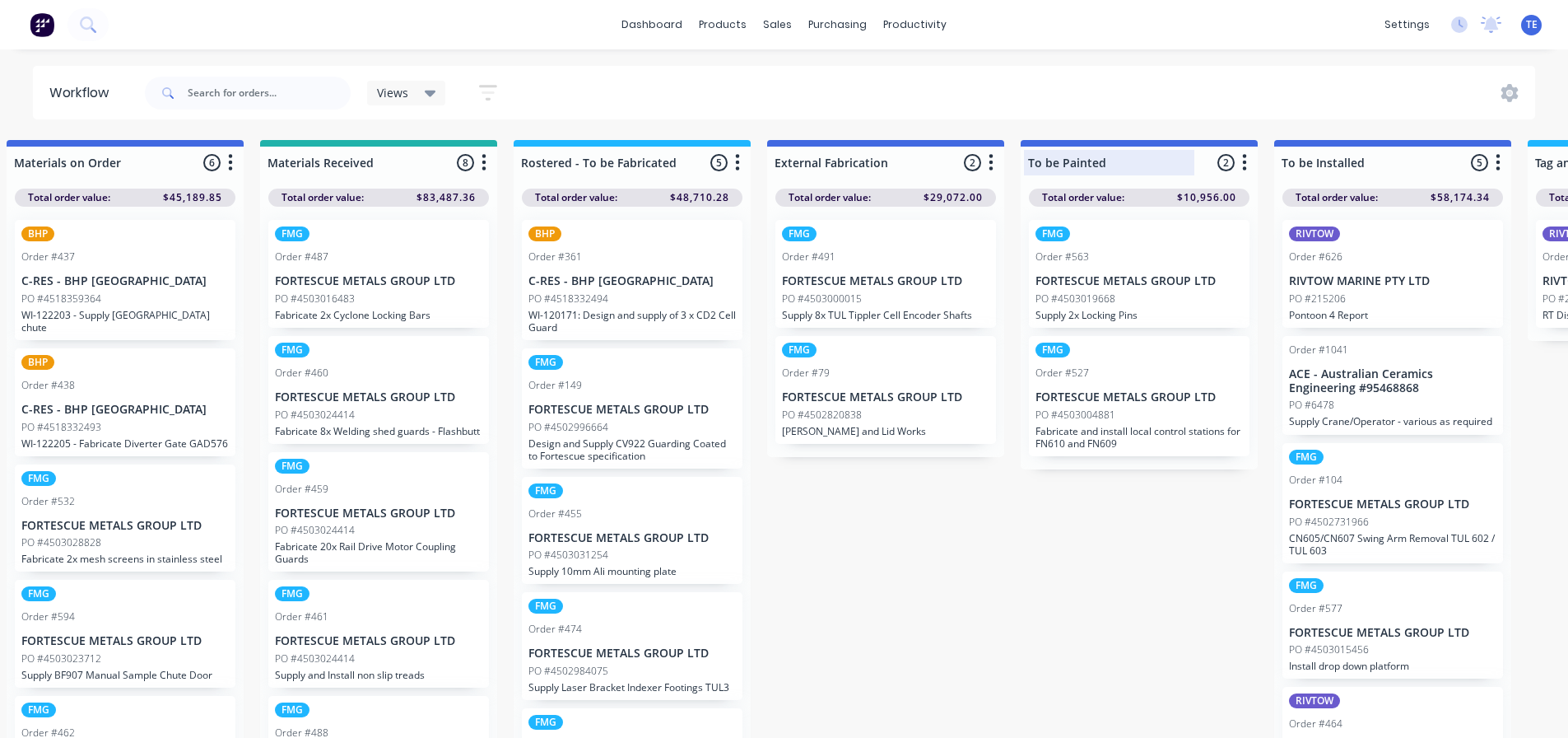
click at [1031, 157] on div at bounding box center [1140, 162] width 238 height 32
click at [1025, 165] on div "To be Painted" at bounding box center [1113, 163] width 179 height 26
click at [1031, 165] on input "To be Painted" at bounding box center [1109, 162] width 162 height 18
paste input "Rostered -"
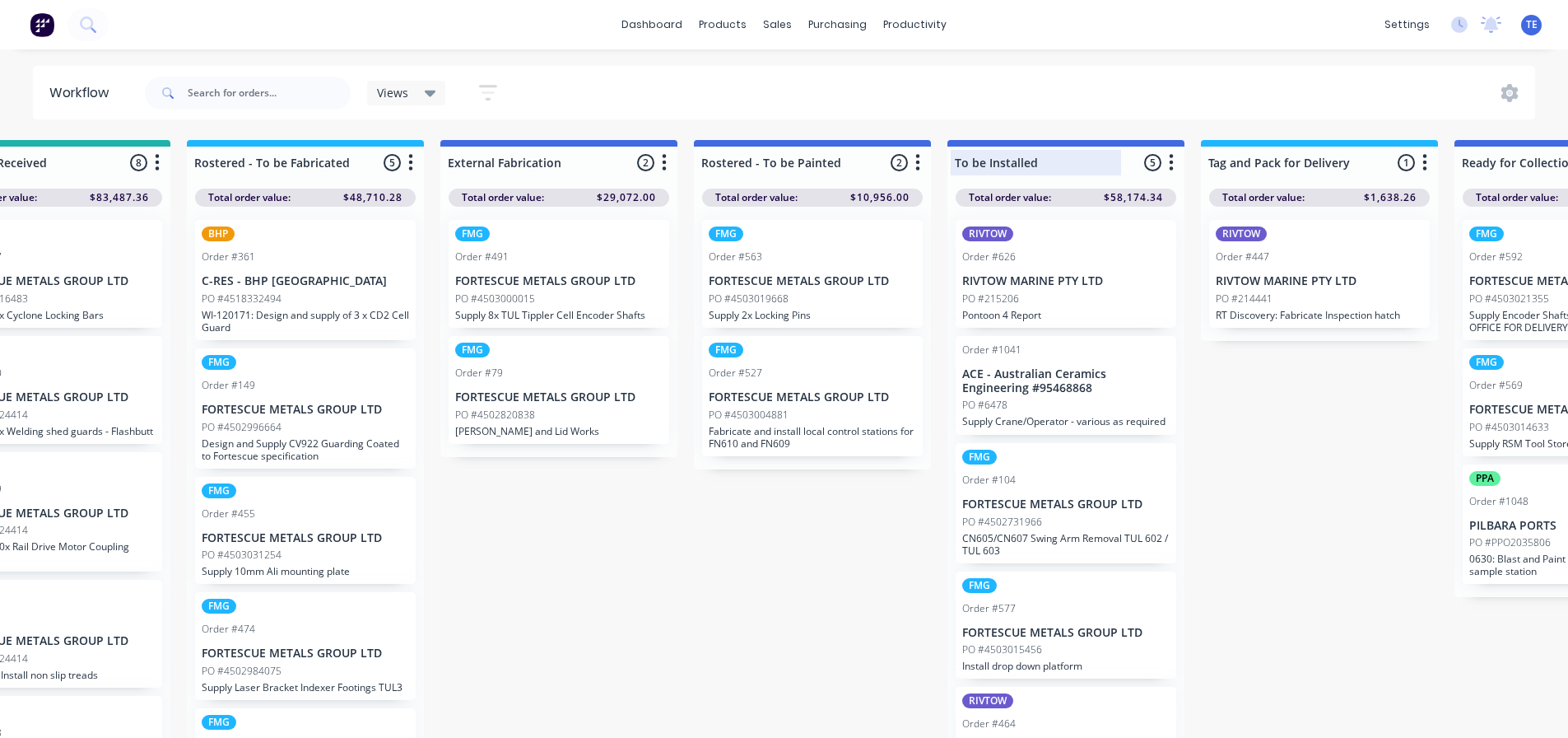
scroll to position [0, 1117]
type input "Rostered - To be Painted"
click at [955, 162] on div at bounding box center [1065, 162] width 238 height 32
click at [955, 162] on input "To be Installed" at bounding box center [1035, 162] width 162 height 18
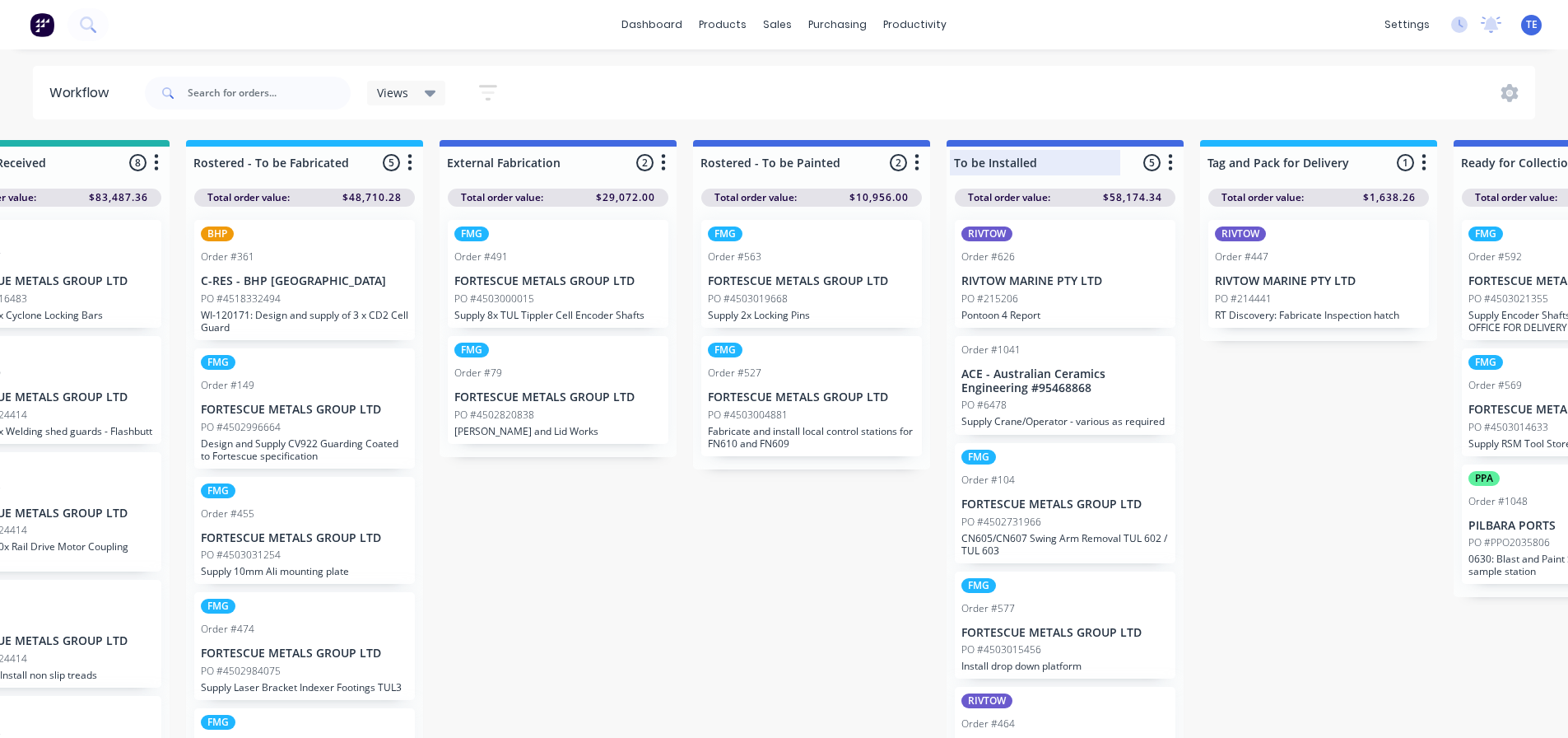
click at [955, 162] on input "To be Installed" at bounding box center [1035, 162] width 162 height 18
click at [954, 162] on input "To be Installed" at bounding box center [1035, 162] width 162 height 18
paste input "Rostered -"
type input "Rostered - To be Installed"
click at [983, 109] on div "Views Save new view None (Default) edit Labour Only edit VIEW ALL edit Show/Hid…" at bounding box center [839, 93] width 1395 height 50
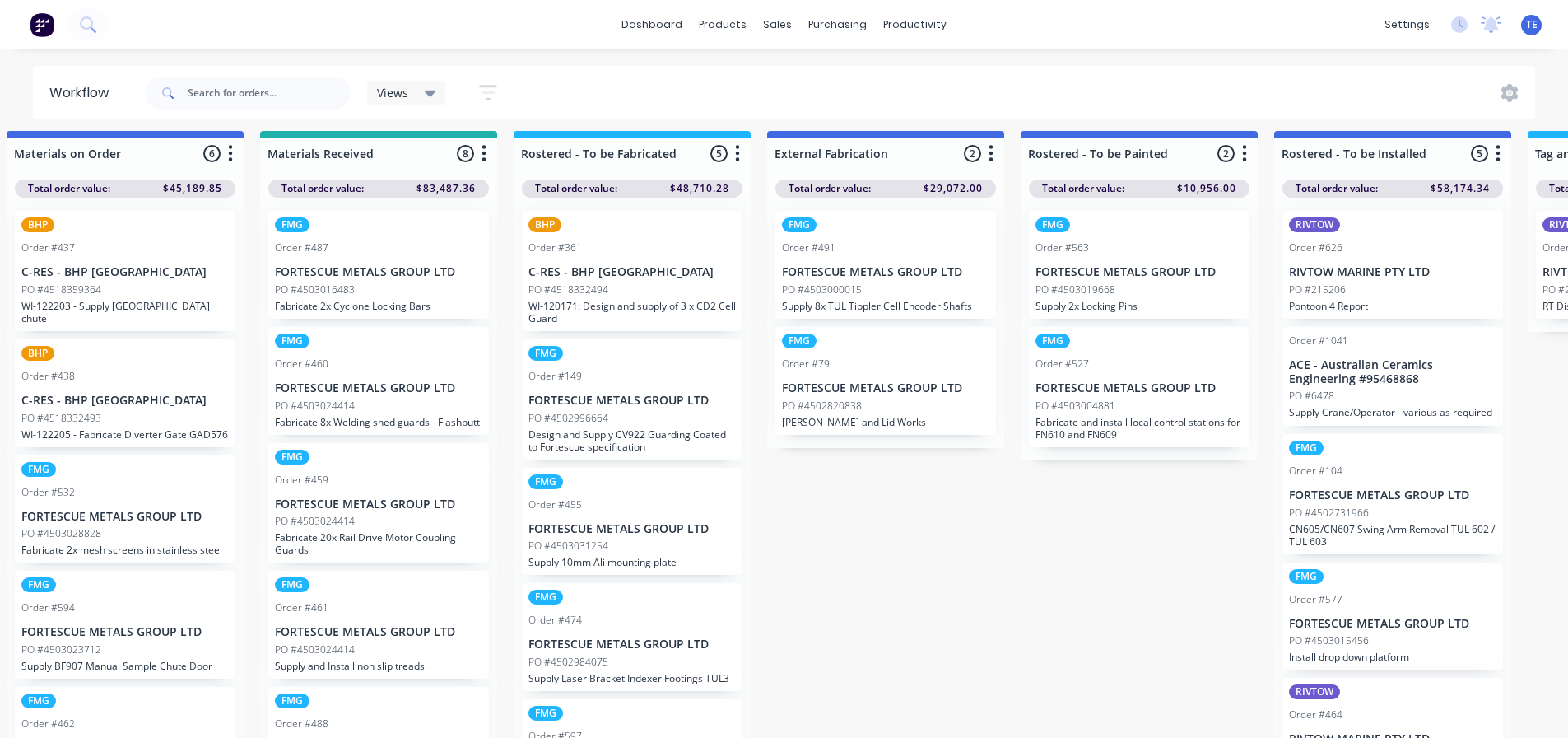
scroll to position [21, 790]
